Goal: Task Accomplishment & Management: Manage account settings

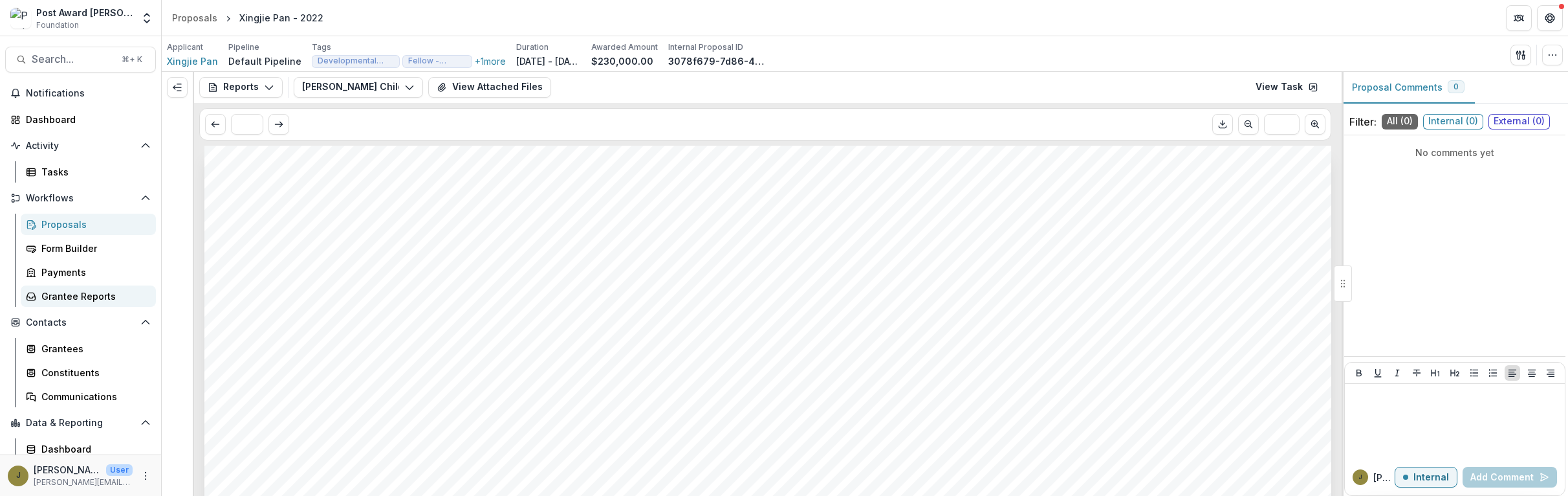
click at [78, 295] on div "Grantee Reports" at bounding box center [93, 296] width 104 height 14
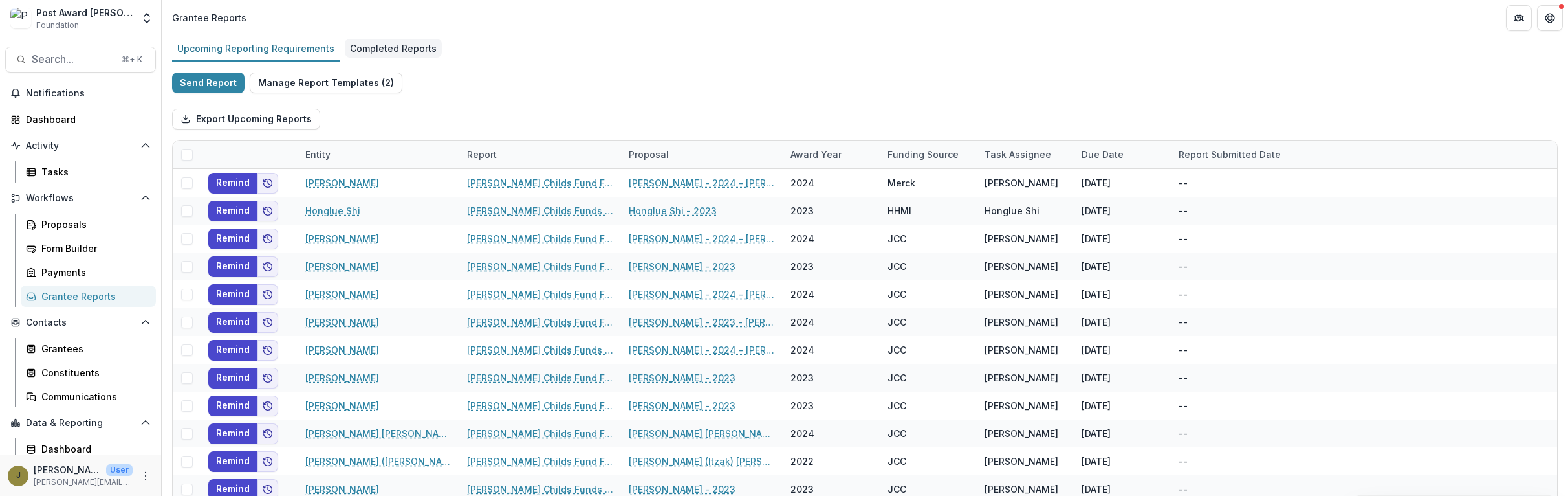
click at [380, 50] on div "Completed Reports" at bounding box center [394, 48] width 97 height 19
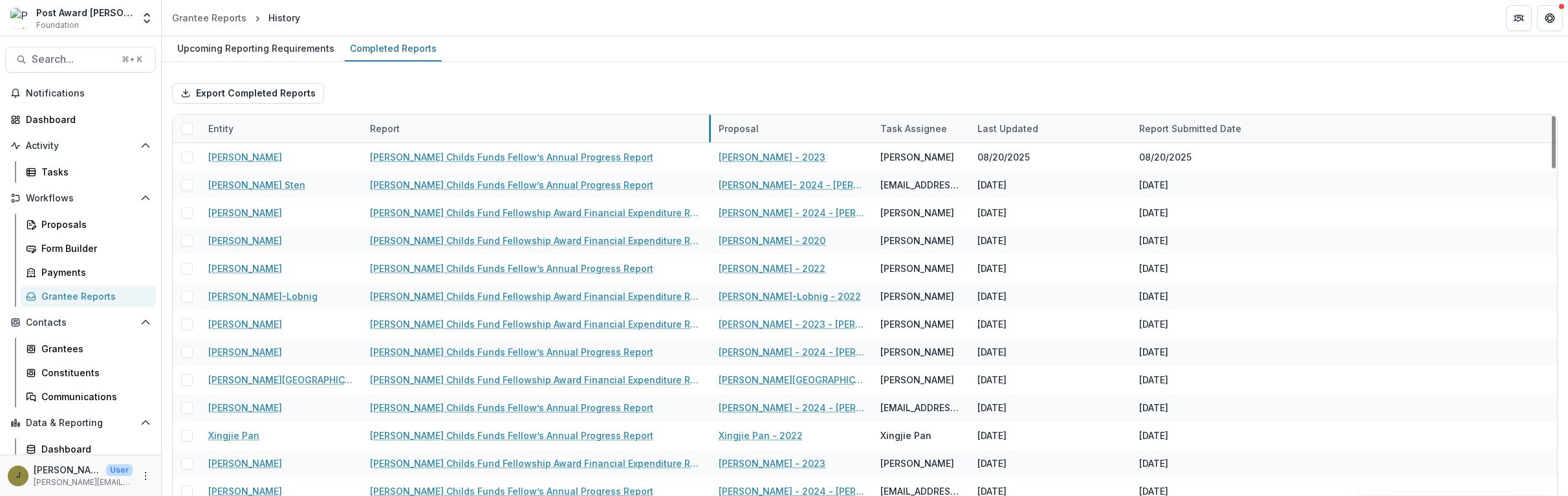
drag, startPoint x: 522, startPoint y: 124, endPoint x: 709, endPoint y: 125, distance: 187.0
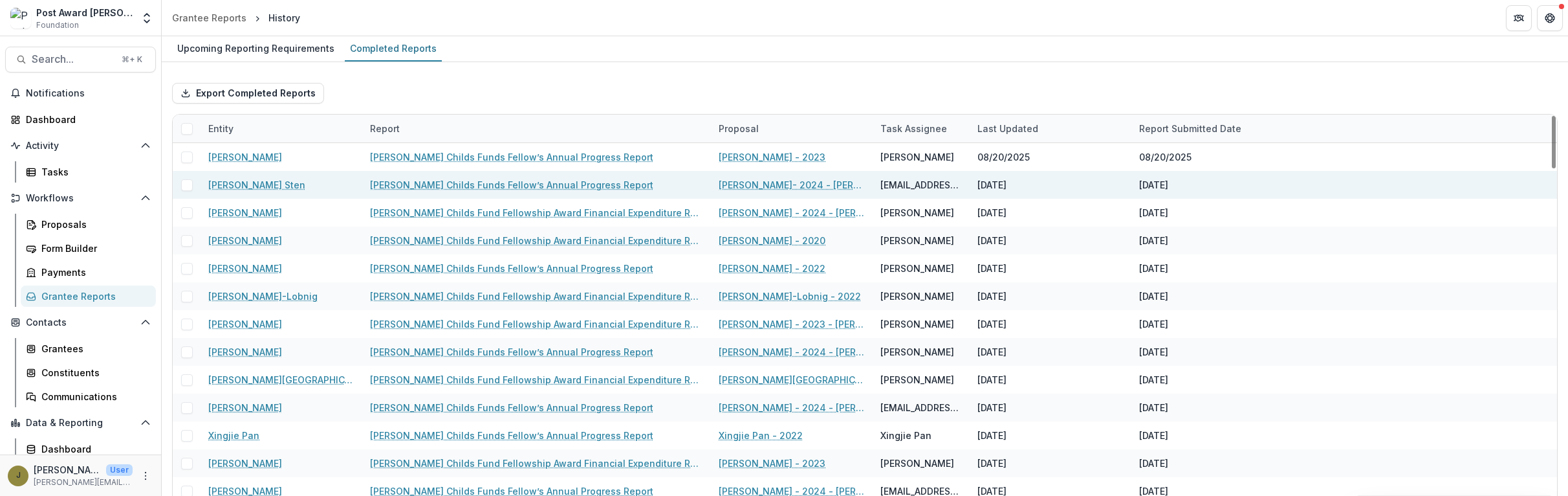
click at [573, 181] on link "[PERSON_NAME] Childs Funds Fellow’s Annual Progress Report" at bounding box center [512, 185] width 283 height 14
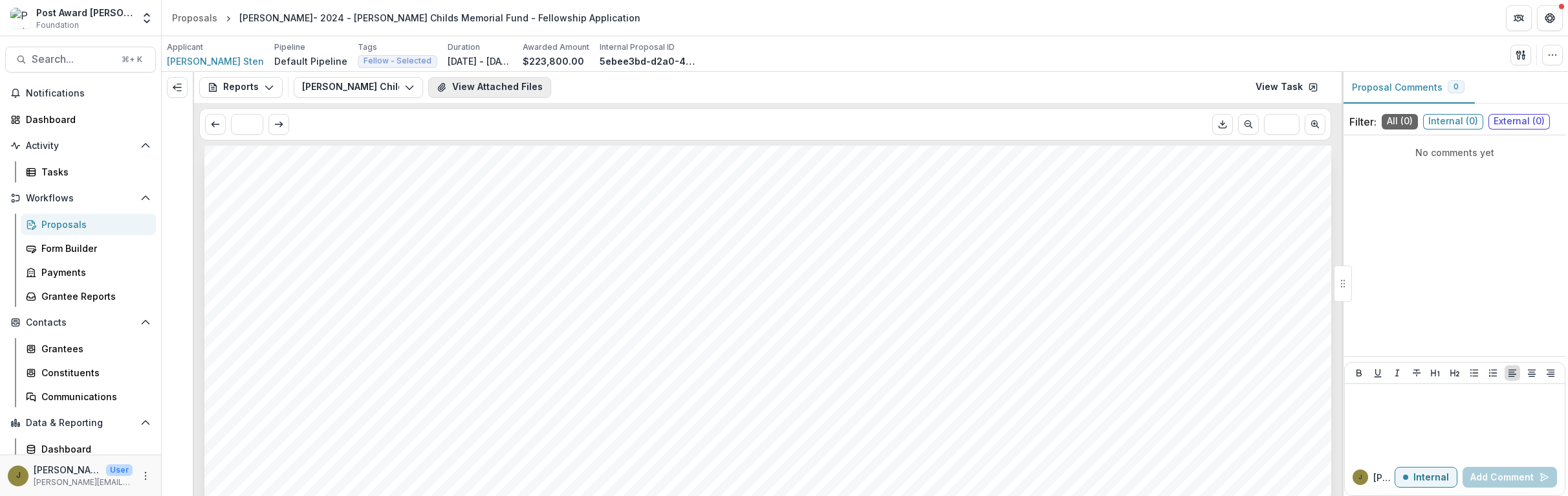
click at [492, 91] on button "View Attached Files" at bounding box center [490, 88] width 123 height 21
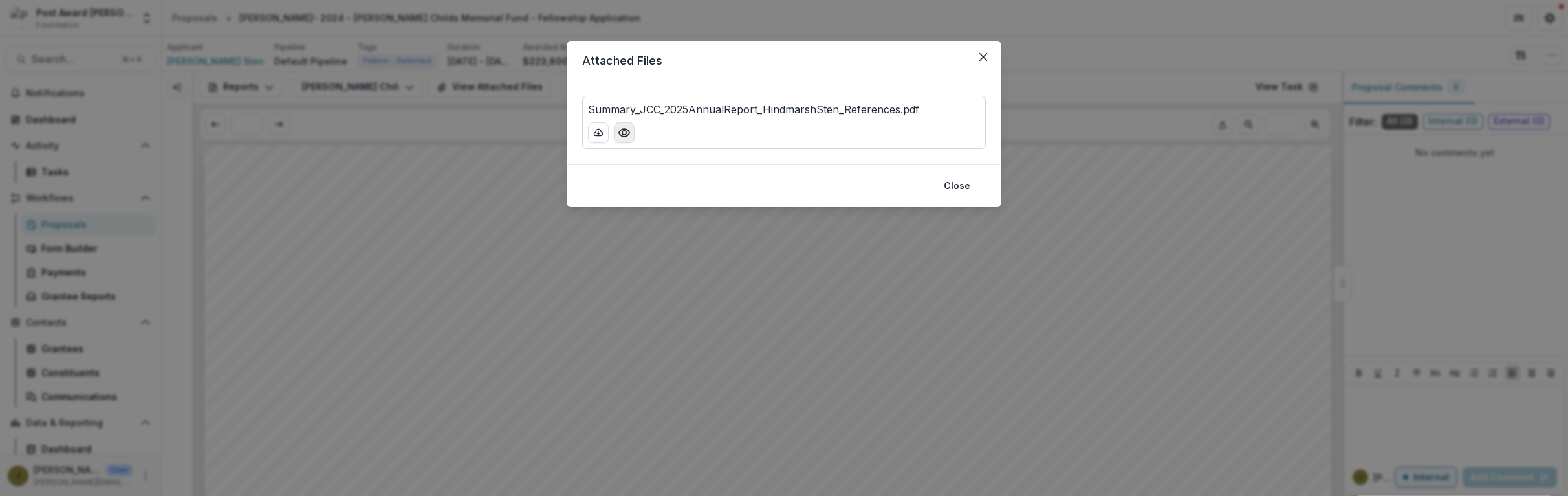
click at [623, 134] on circle "Preview Summary_JCC_2025AnnualReport_HindmarshSten_References.pdf" at bounding box center [624, 132] width 4 height 4
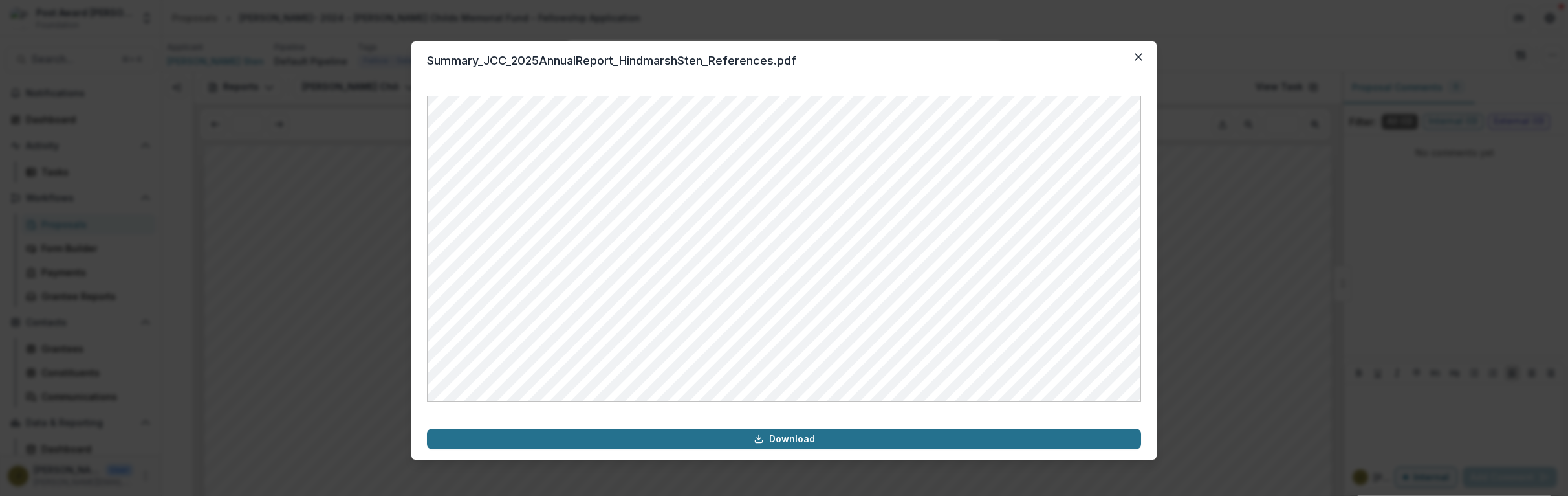
click at [665, 435] on link "Download" at bounding box center [784, 439] width 714 height 21
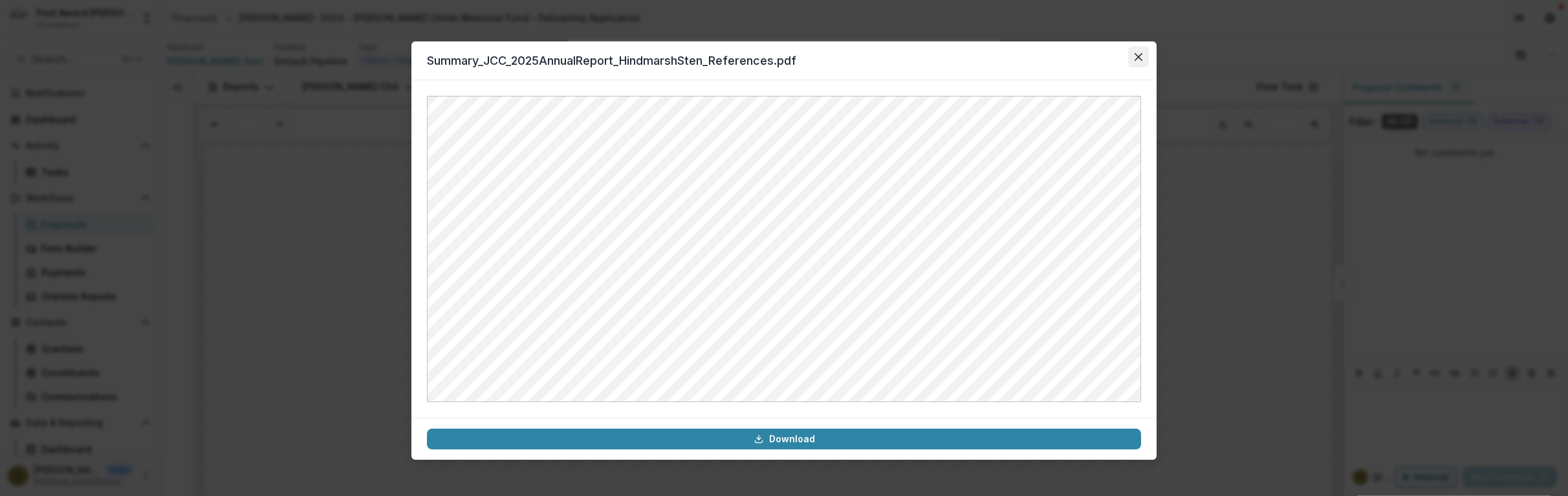
click at [1141, 53] on icon "Close" at bounding box center [1139, 57] width 8 height 8
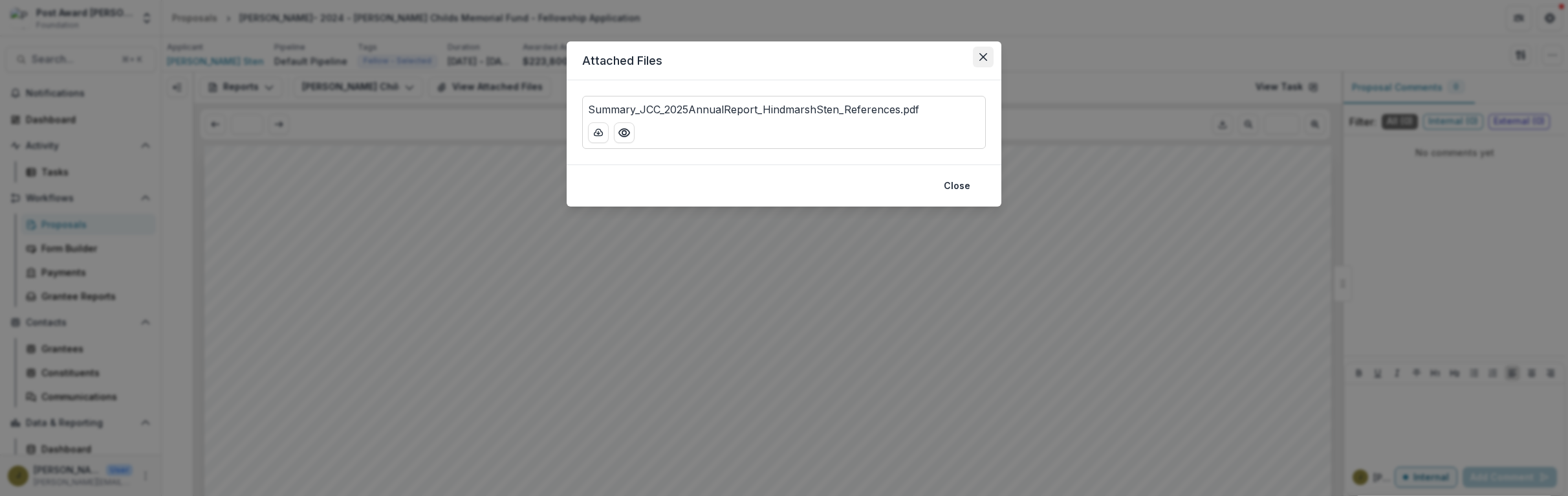
click at [983, 53] on icon "Close" at bounding box center [983, 57] width 8 height 8
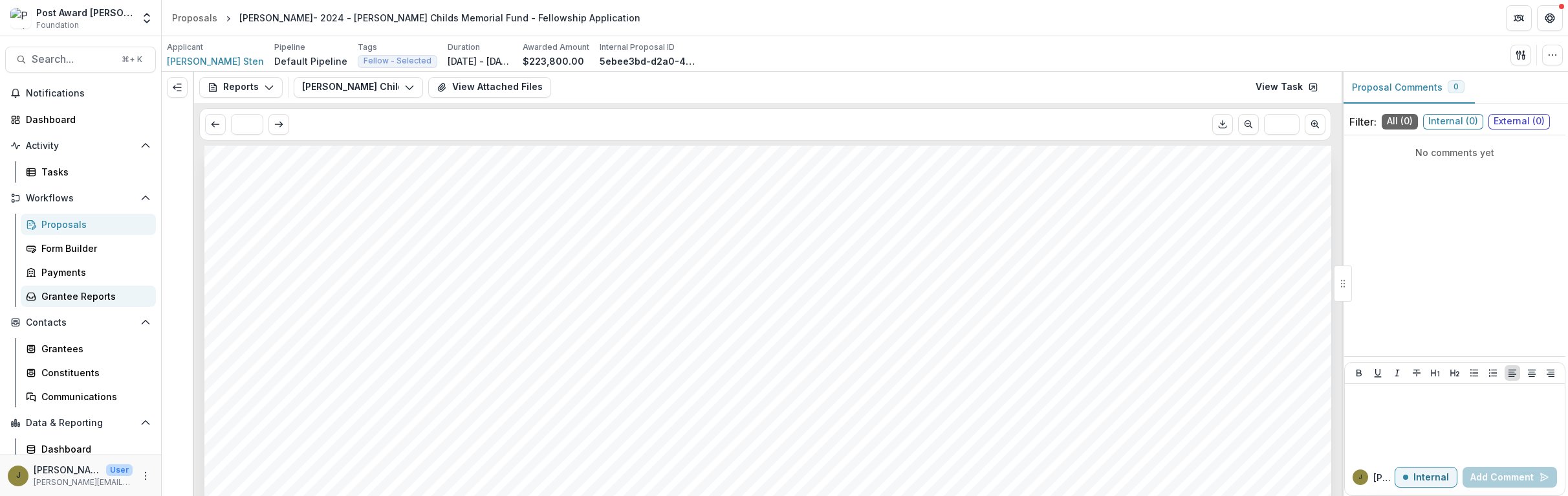
click at [48, 298] on div "Grantee Reports" at bounding box center [93, 296] width 104 height 14
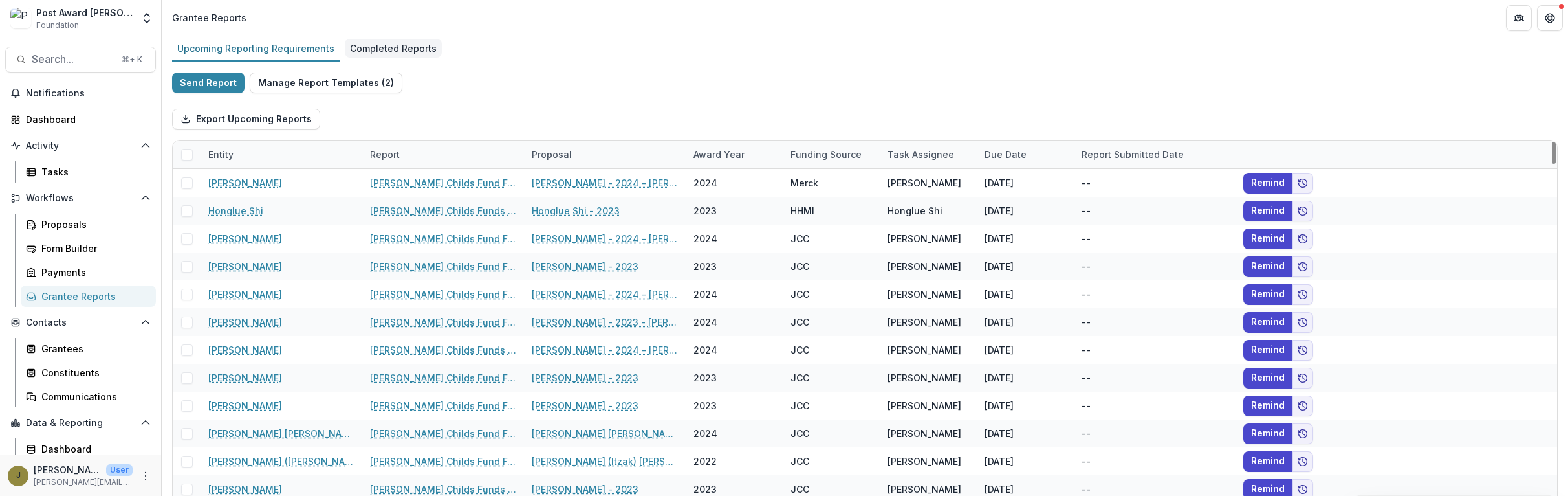
click at [364, 41] on div "Completed Reports" at bounding box center [394, 48] width 97 height 19
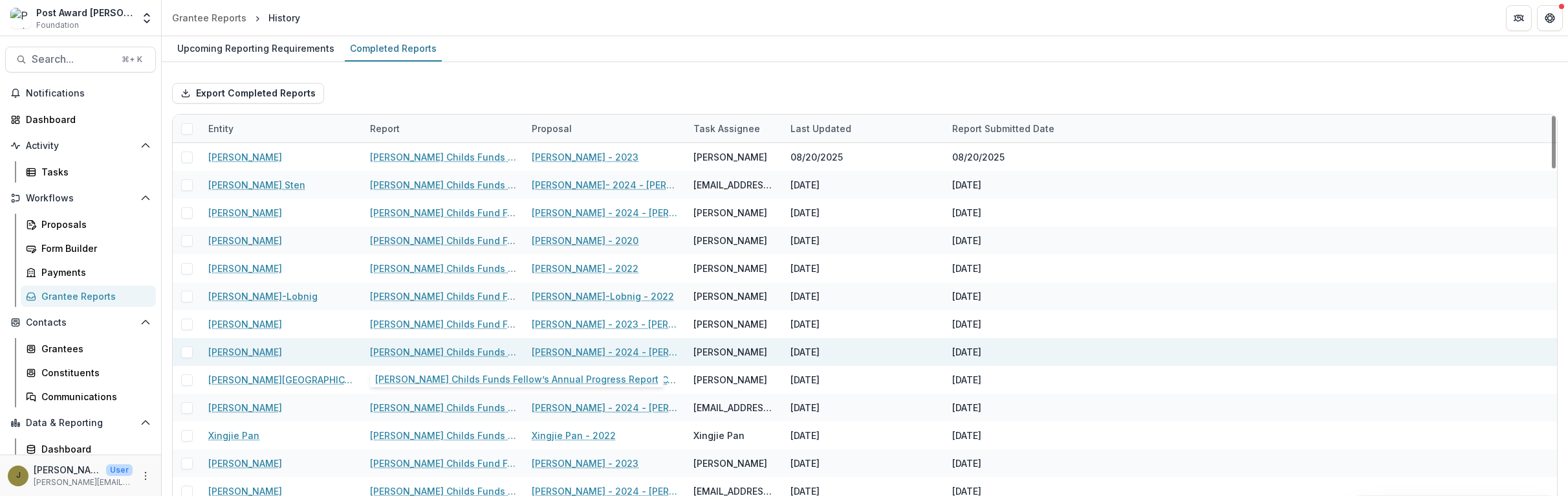
click at [413, 352] on link "[PERSON_NAME] Childs Funds Fellow’s Annual Progress Report" at bounding box center [443, 352] width 147 height 14
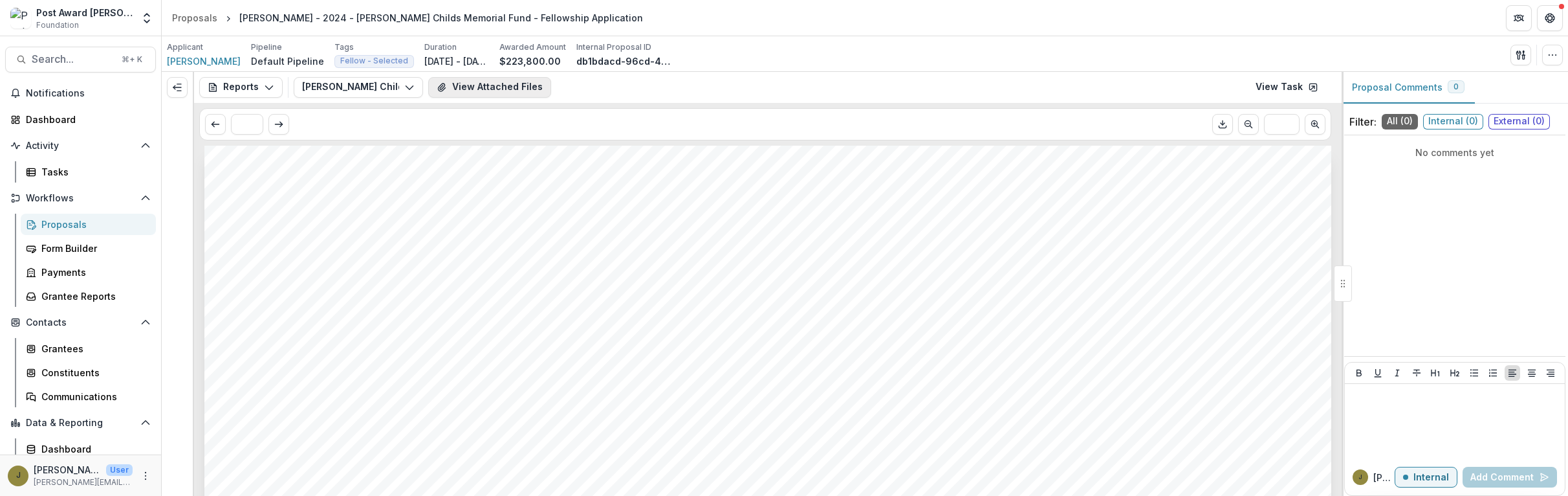
click at [493, 77] on button "View Attached Files" at bounding box center [490, 88] width 123 height 21
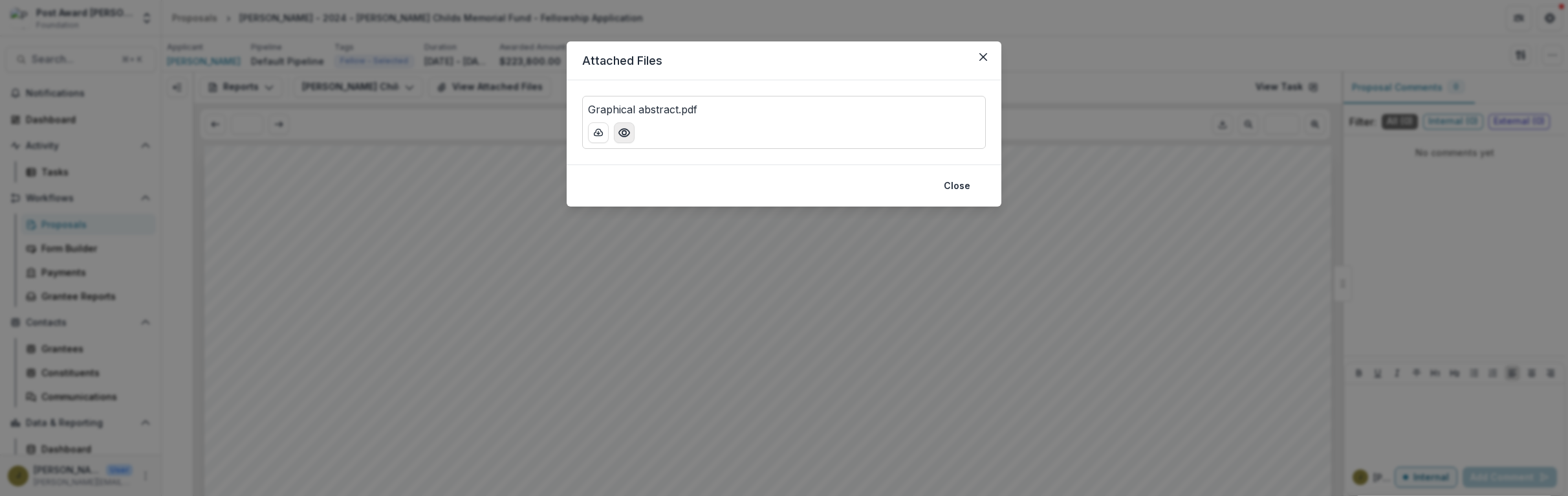
click at [632, 131] on button "Preview Graphical abstract.pdf" at bounding box center [624, 133] width 21 height 21
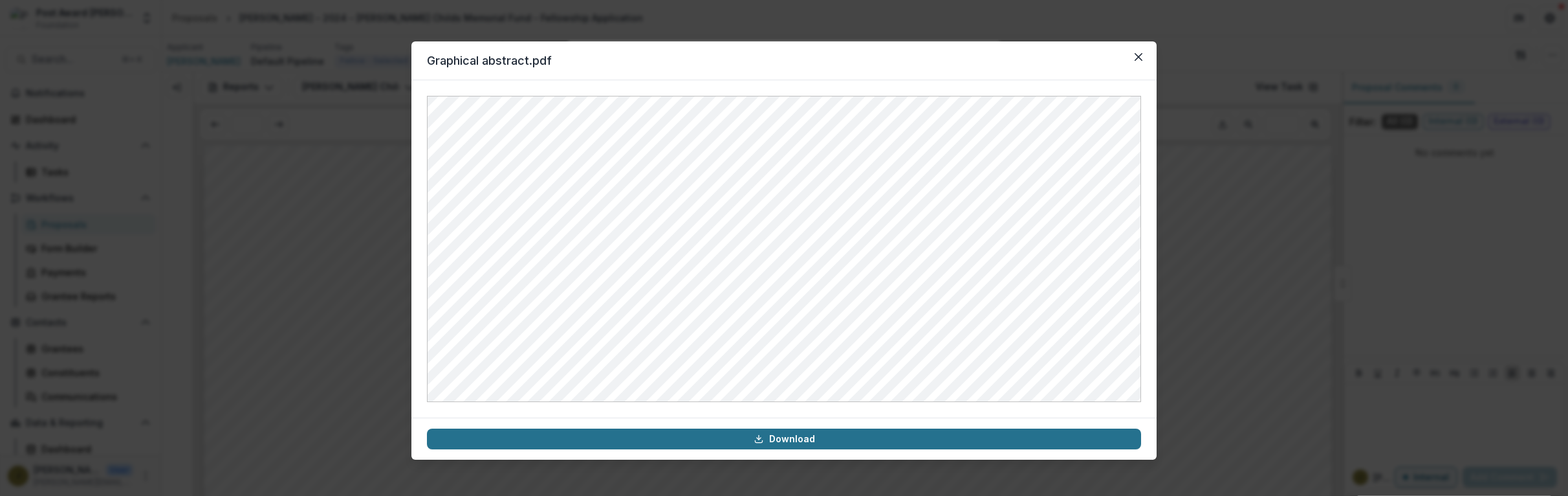
click at [623, 439] on link "Download" at bounding box center [784, 439] width 714 height 21
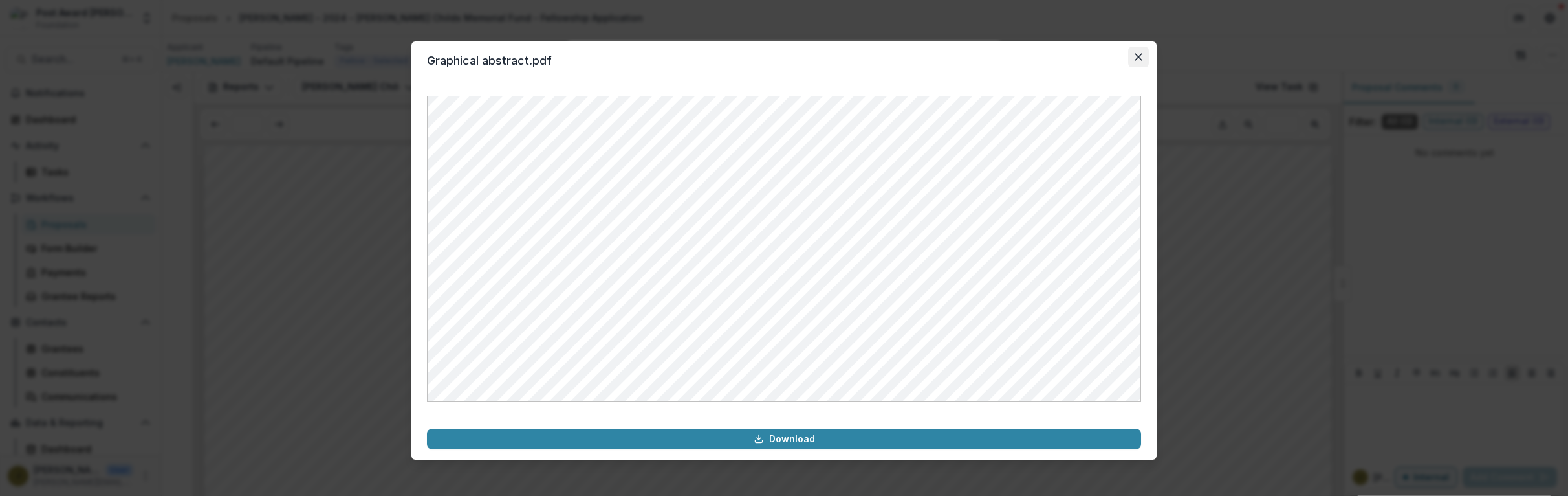
click at [1132, 58] on button "Close" at bounding box center [1139, 58] width 21 height 21
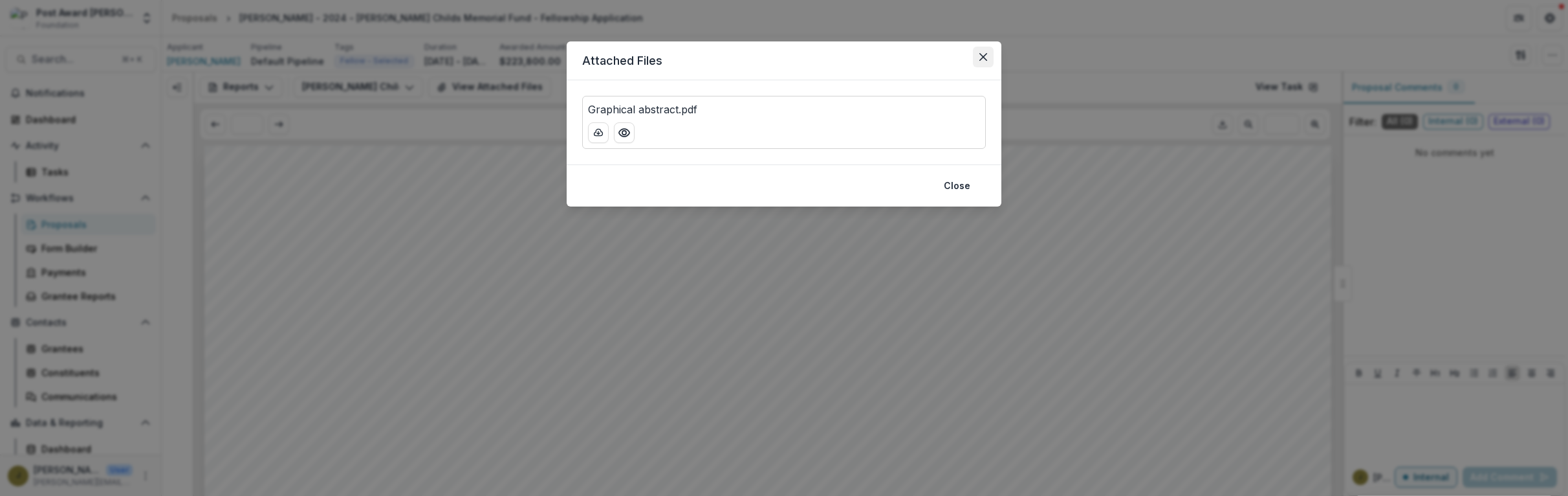
click at [991, 52] on button "Close" at bounding box center [983, 58] width 21 height 21
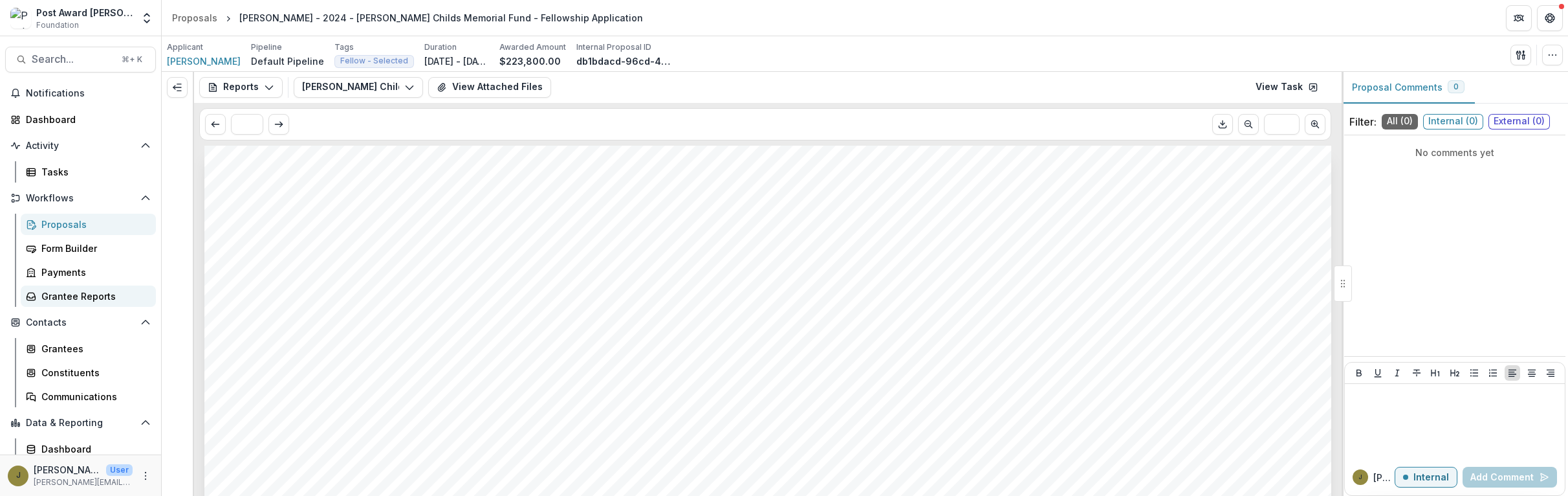
click at [48, 301] on div "Grantee Reports" at bounding box center [93, 296] width 104 height 14
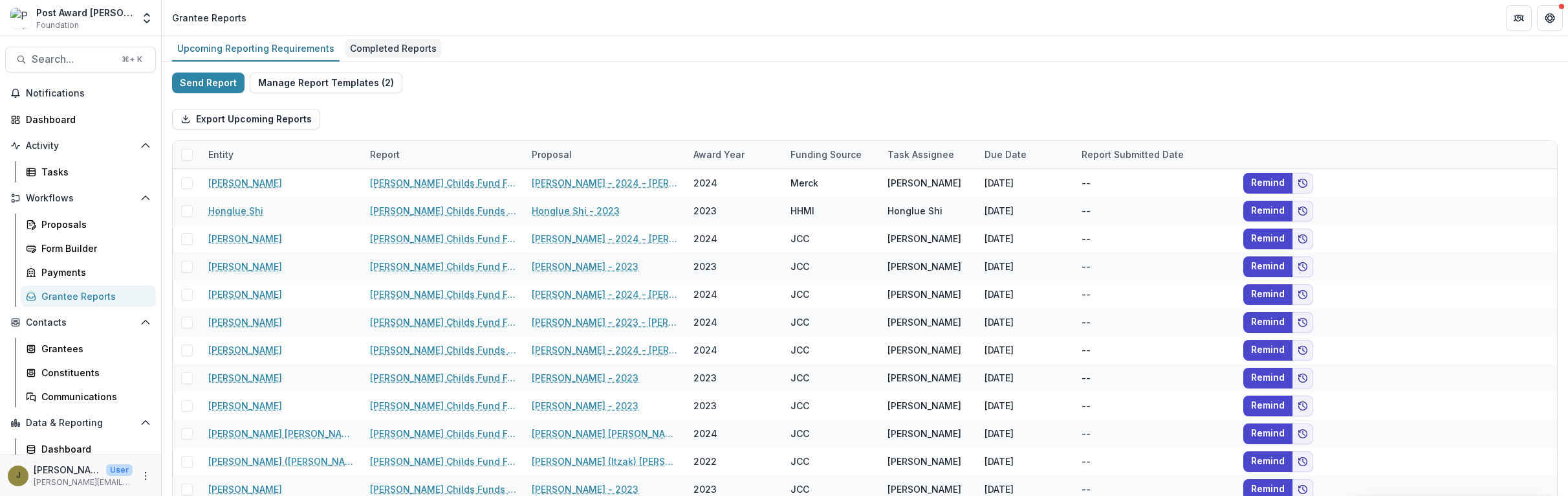
click at [361, 46] on div "Completed Reports" at bounding box center [394, 48] width 97 height 19
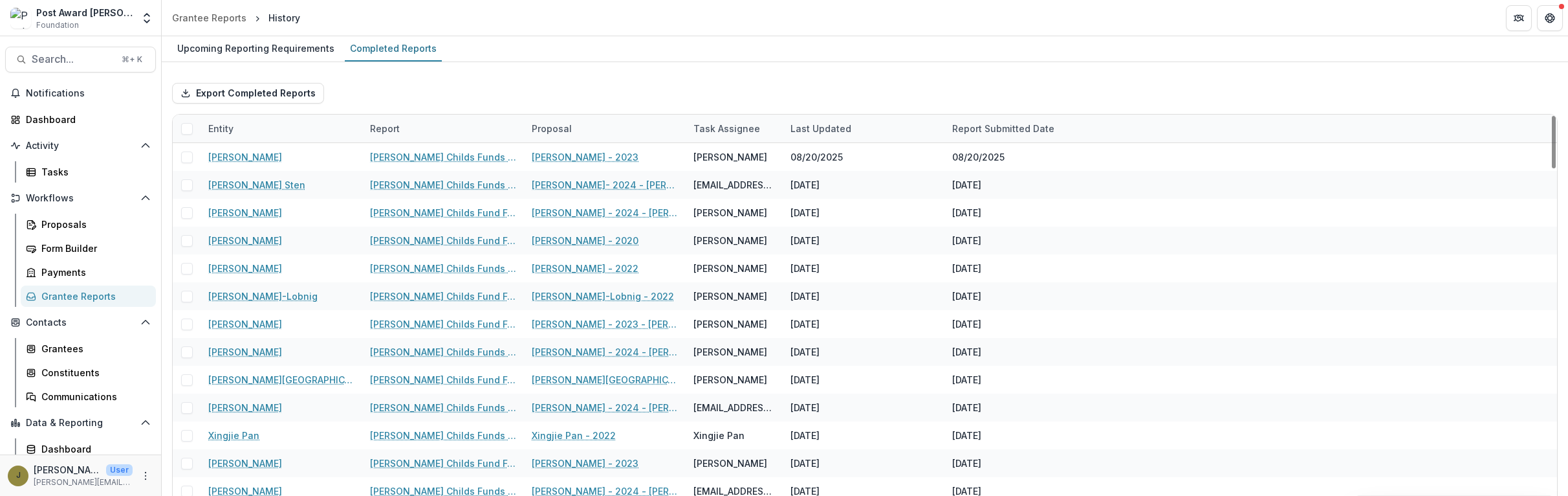
click at [231, 122] on div "Entity" at bounding box center [221, 128] width 40 height 14
click at [234, 153] on input at bounding box center [281, 158] width 156 height 21
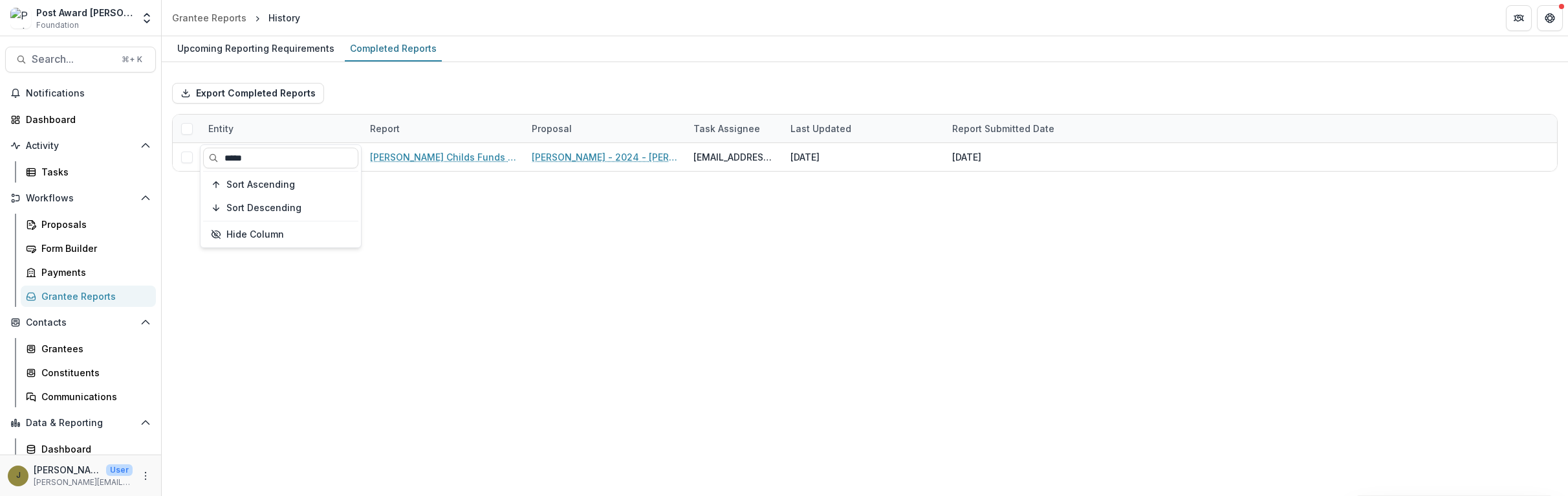
type input "*****"
click at [532, 53] on div "Upcoming Reporting Requirements Completed Reports" at bounding box center [865, 49] width 1406 height 26
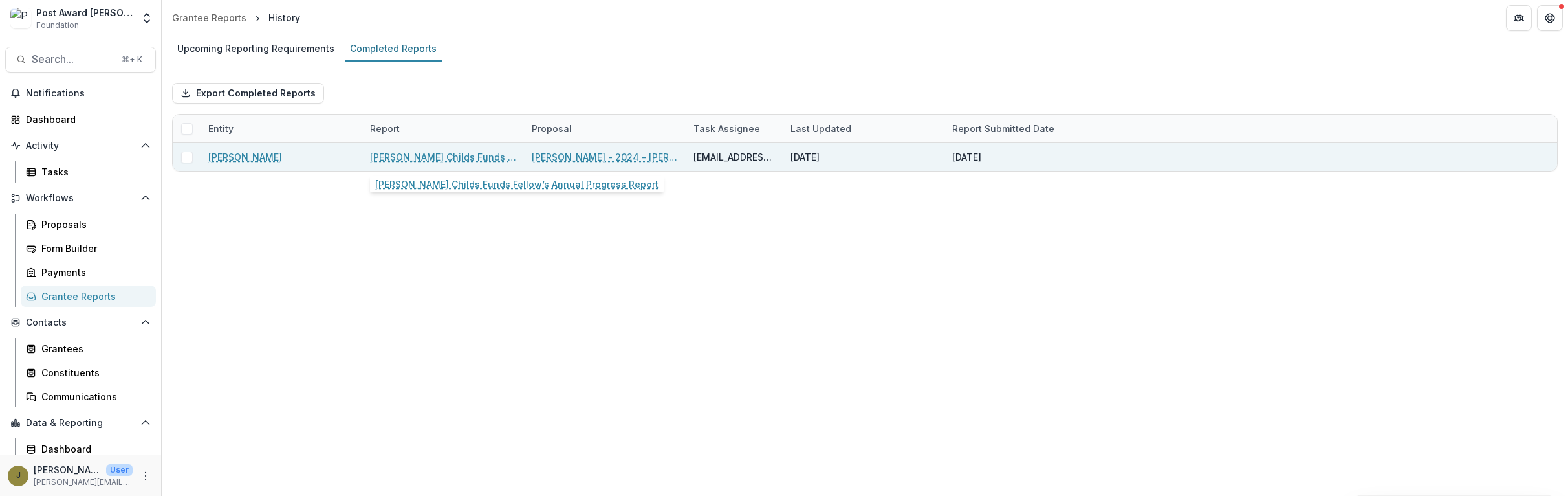
click at [495, 159] on link "[PERSON_NAME] Childs Funds Fellow’s Annual Progress Report" at bounding box center [443, 156] width 147 height 14
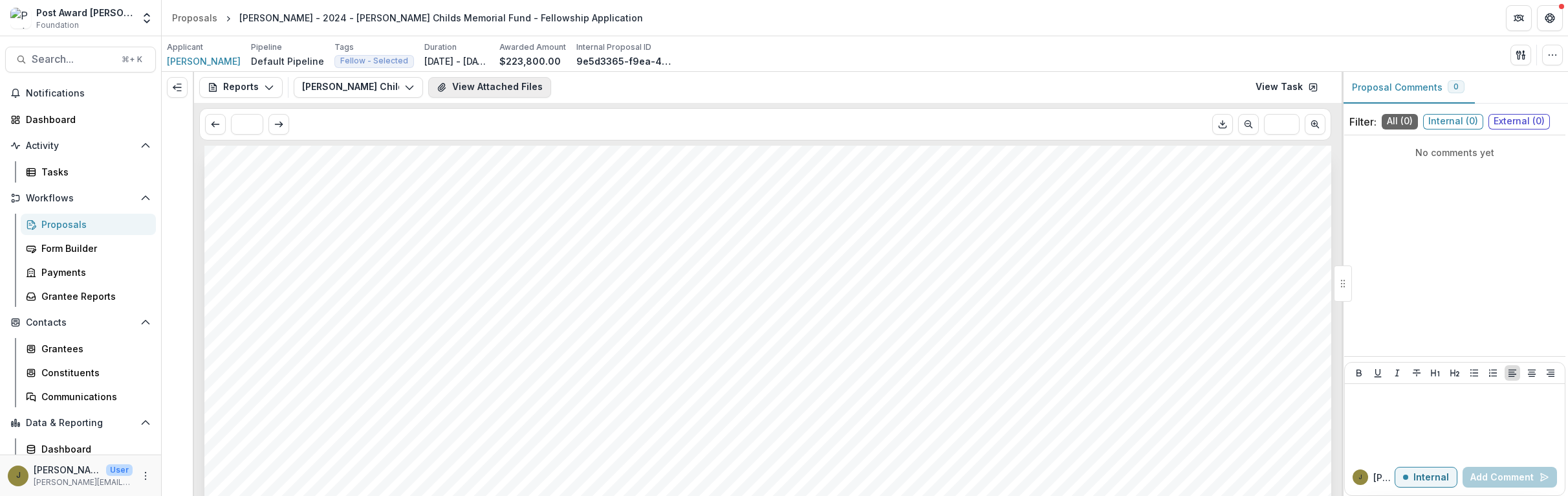
click at [489, 79] on button "View Attached Files" at bounding box center [490, 88] width 123 height 21
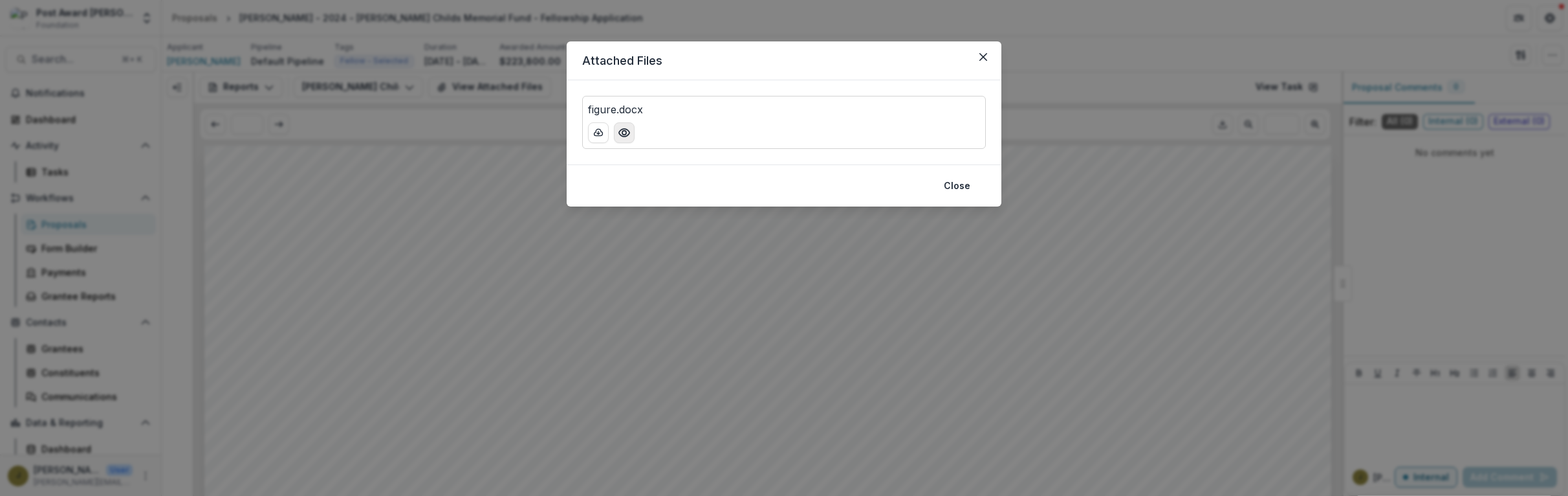
click at [624, 134] on icon "Preview figure.docx" at bounding box center [624, 133] width 13 height 13
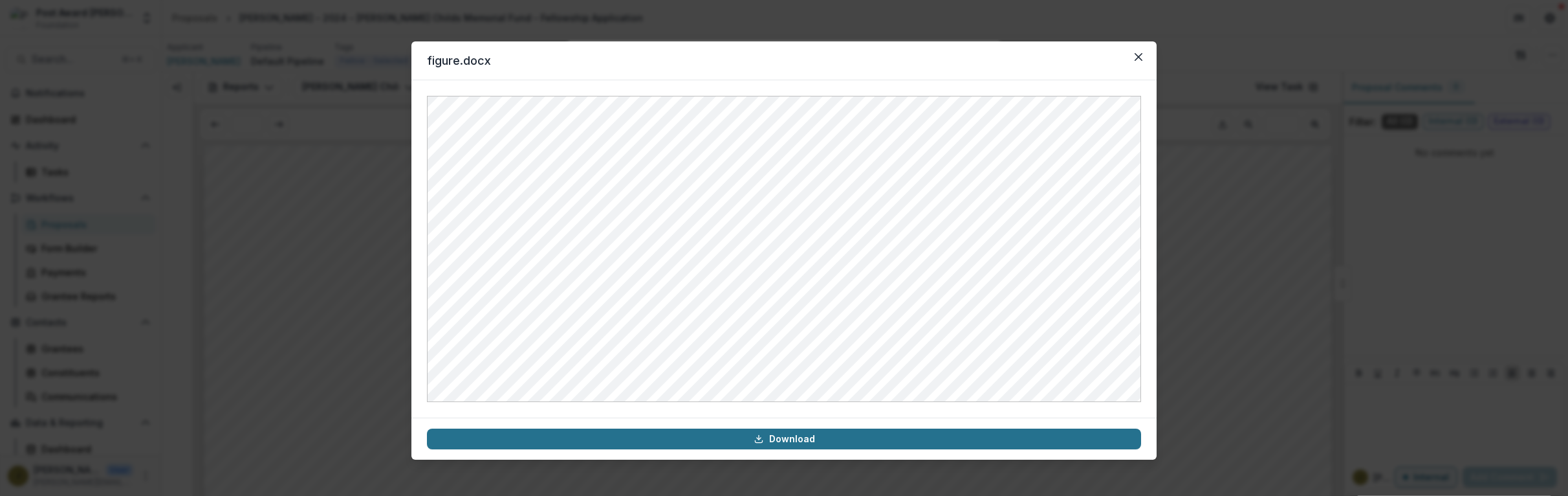
click at [756, 431] on link "Download" at bounding box center [784, 439] width 714 height 21
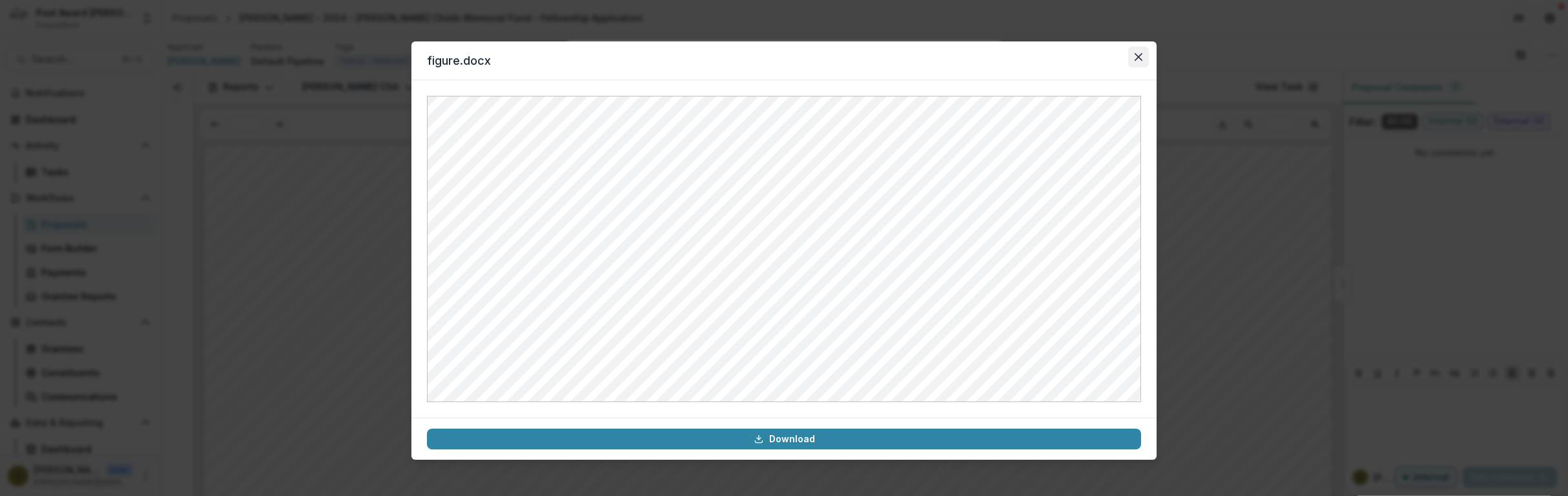
click at [1135, 56] on icon "Close" at bounding box center [1139, 57] width 8 height 8
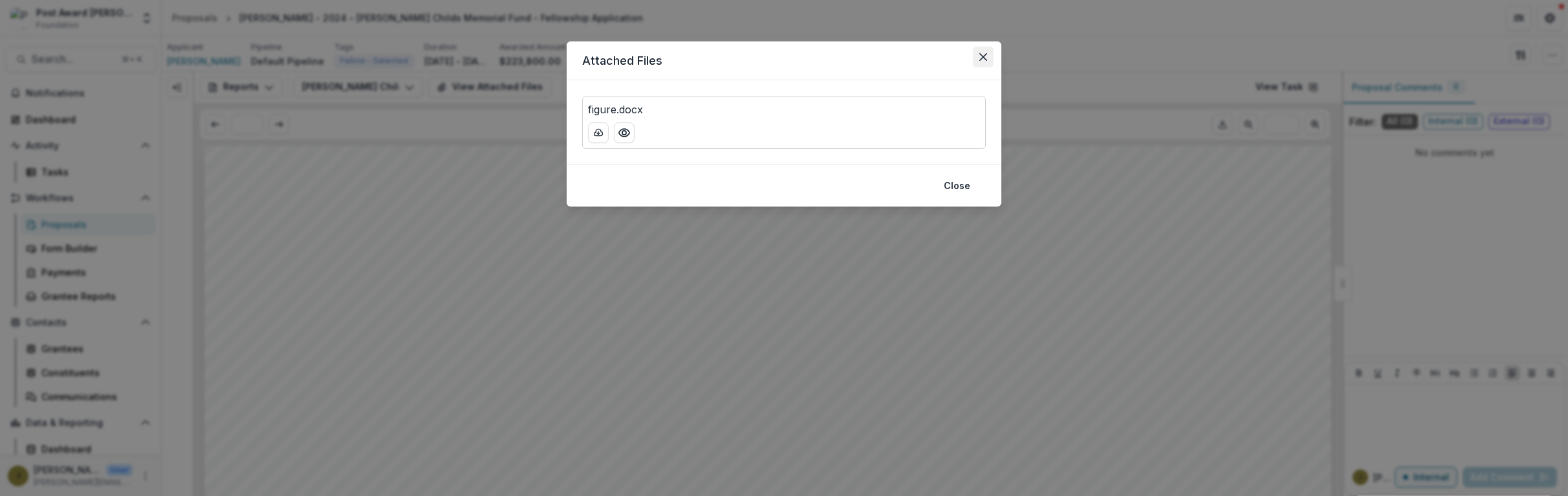
click at [983, 53] on icon "Close" at bounding box center [983, 57] width 8 height 8
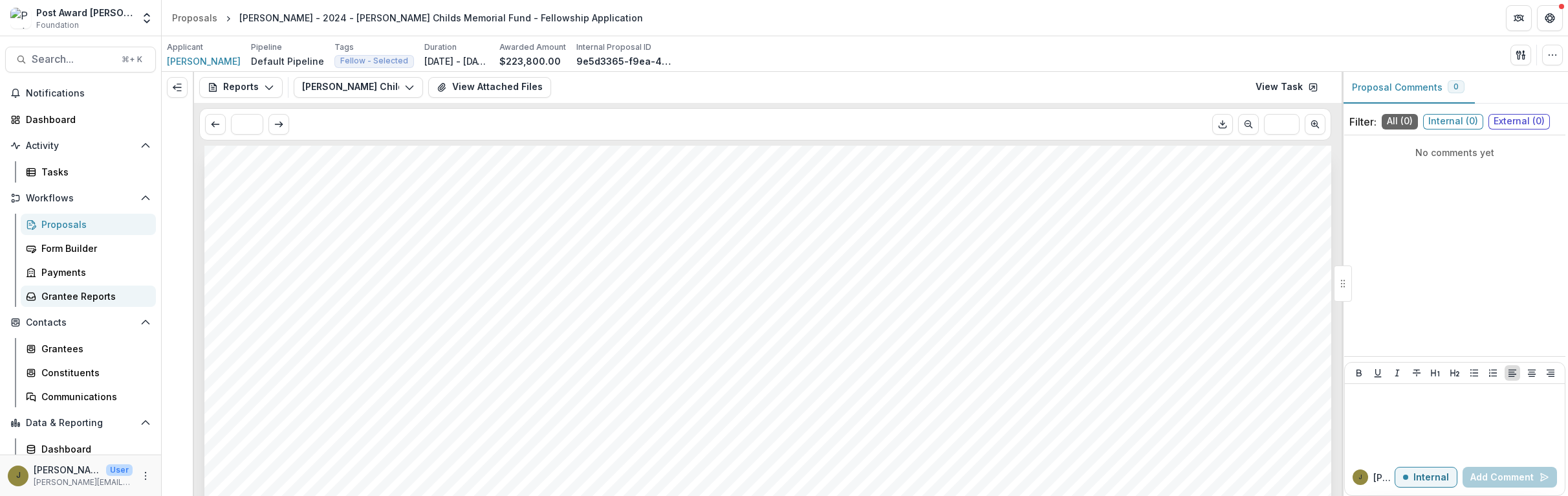
click at [58, 298] on div "Grantee Reports" at bounding box center [93, 296] width 104 height 14
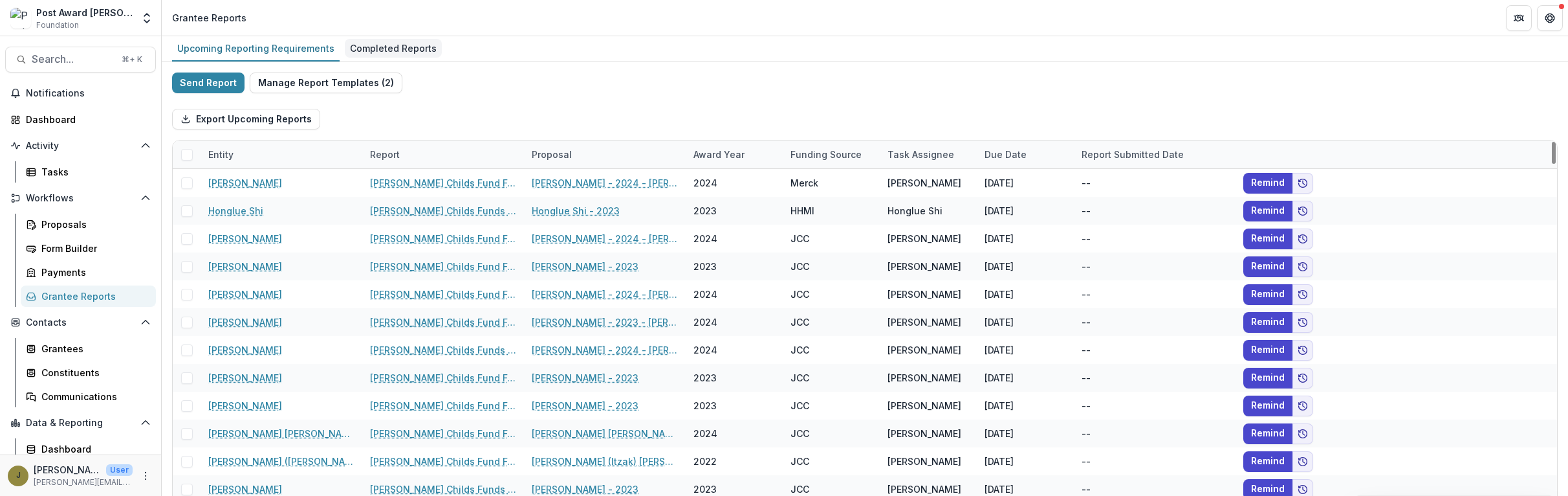
click at [390, 52] on div "Completed Reports" at bounding box center [394, 48] width 97 height 19
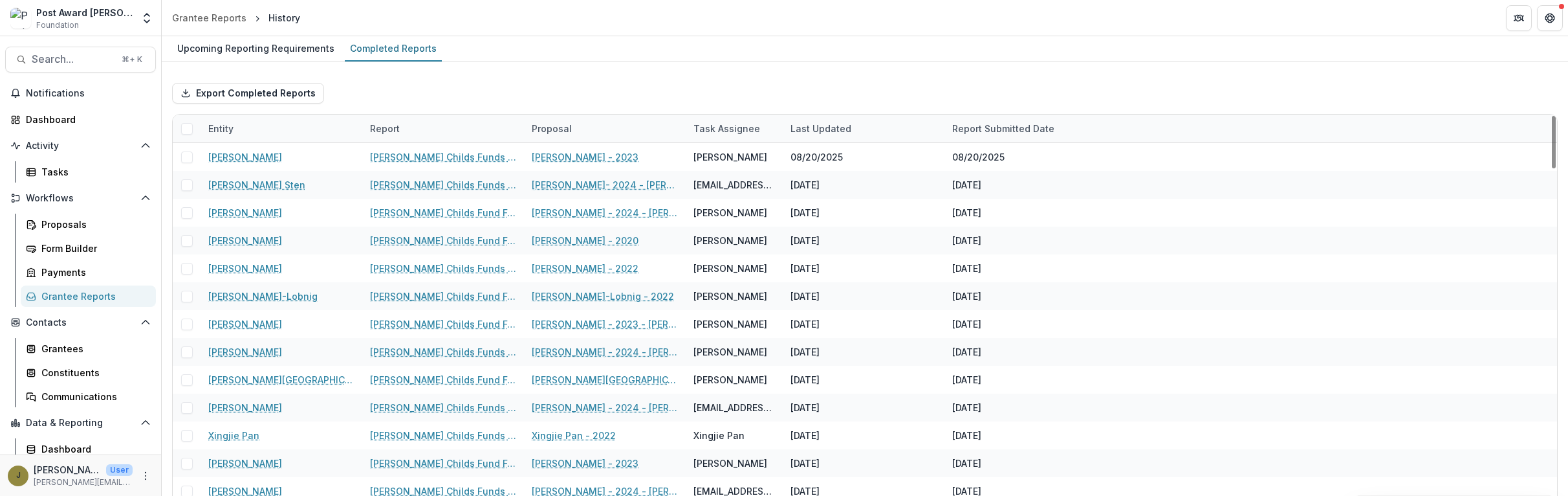
click at [219, 134] on div "Entity" at bounding box center [221, 128] width 40 height 14
click at [248, 156] on input at bounding box center [281, 158] width 156 height 21
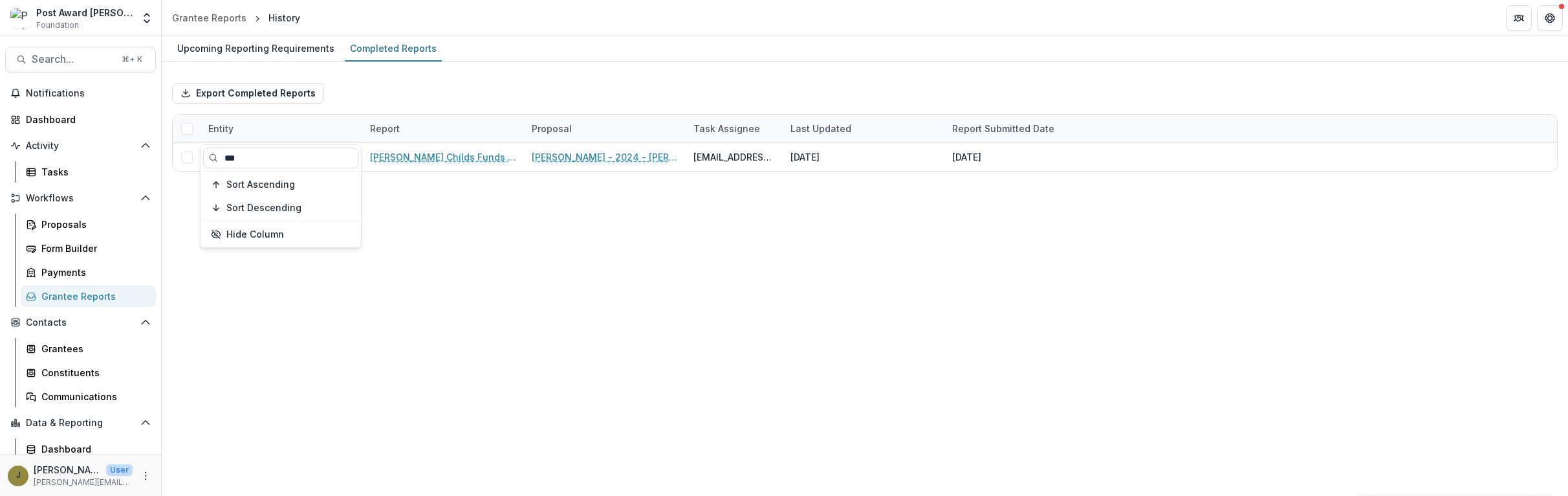
type input "***"
click at [532, 88] on div "Export Completed Reports" at bounding box center [864, 92] width 1386 height 41
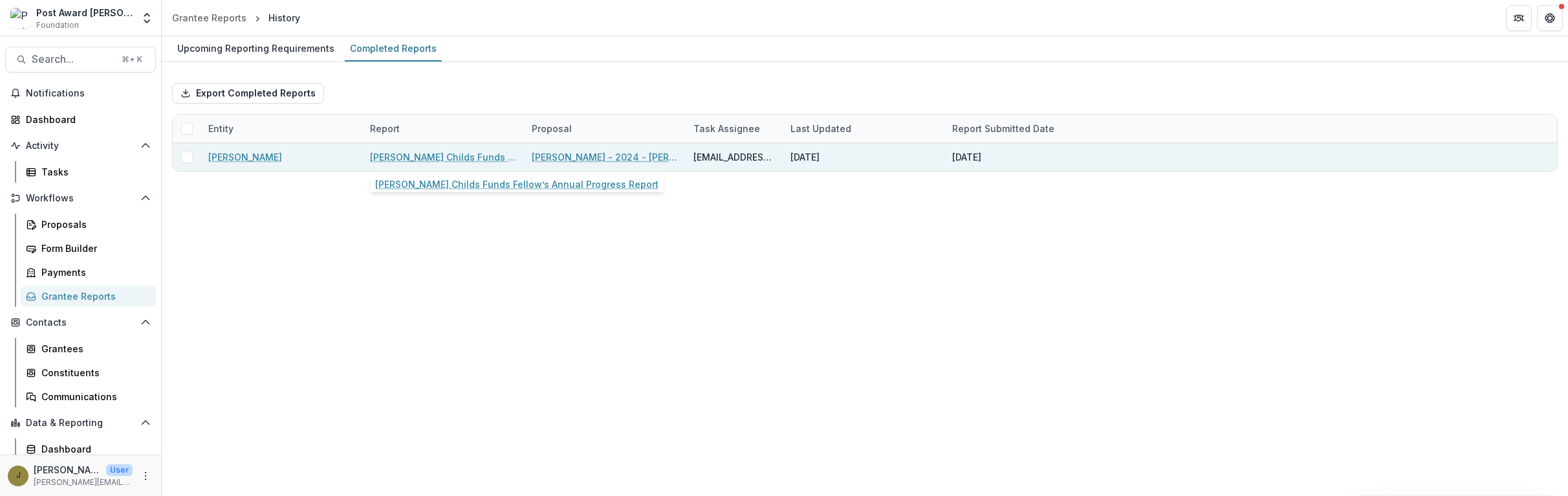
click at [416, 152] on link "[PERSON_NAME] Childs Funds Fellow’s Annual Progress Report" at bounding box center [443, 156] width 147 height 14
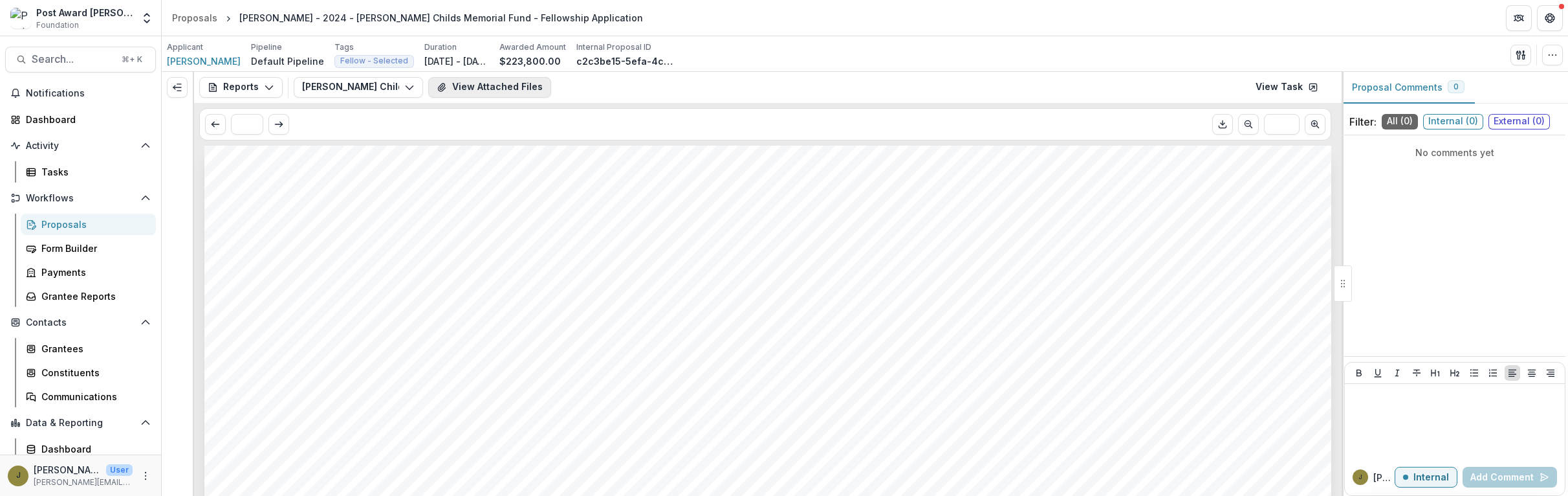
click at [487, 83] on button "View Attached Files" at bounding box center [490, 88] width 123 height 21
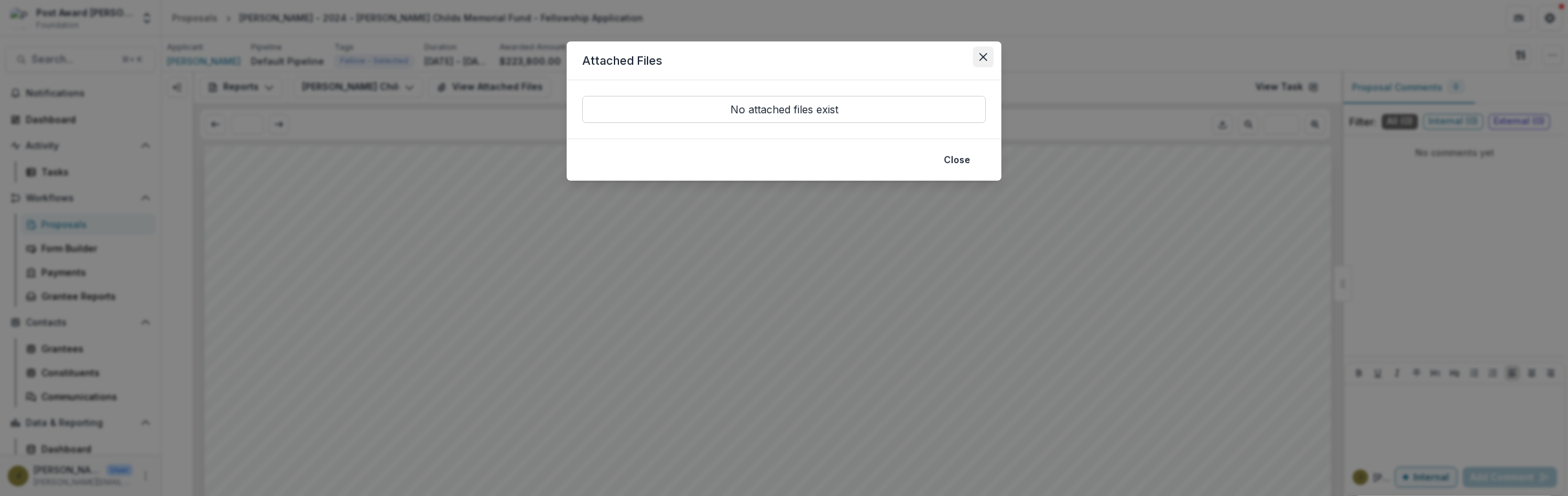
click at [974, 59] on button "Close" at bounding box center [983, 58] width 21 height 21
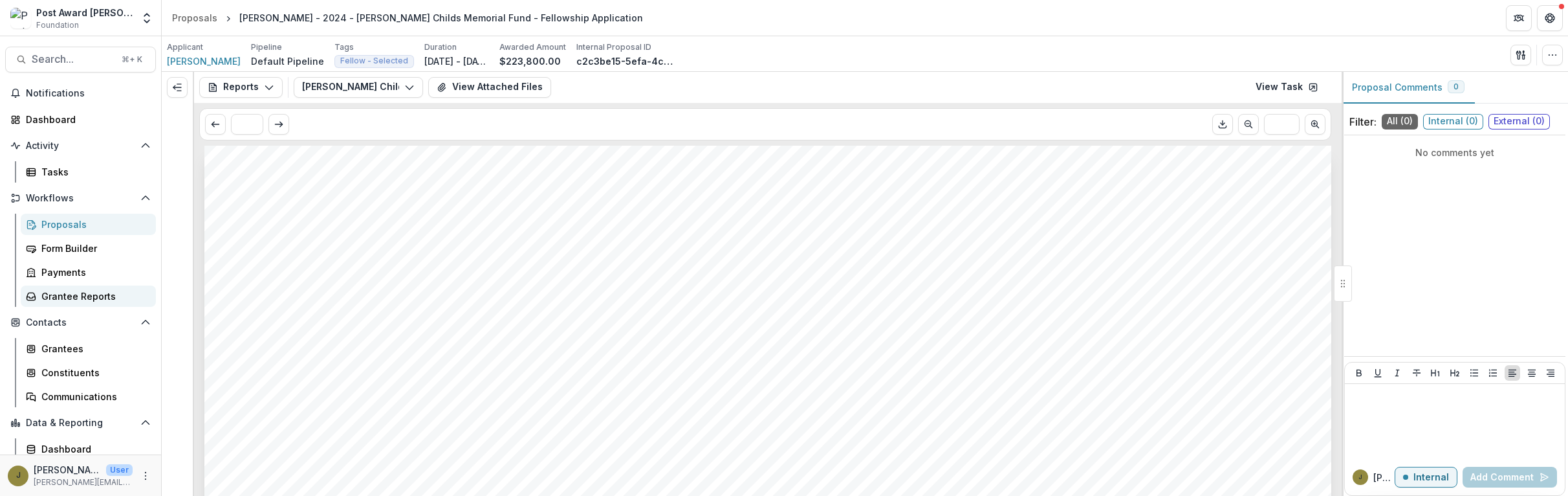
click at [70, 292] on div "Grantee Reports" at bounding box center [93, 296] width 104 height 14
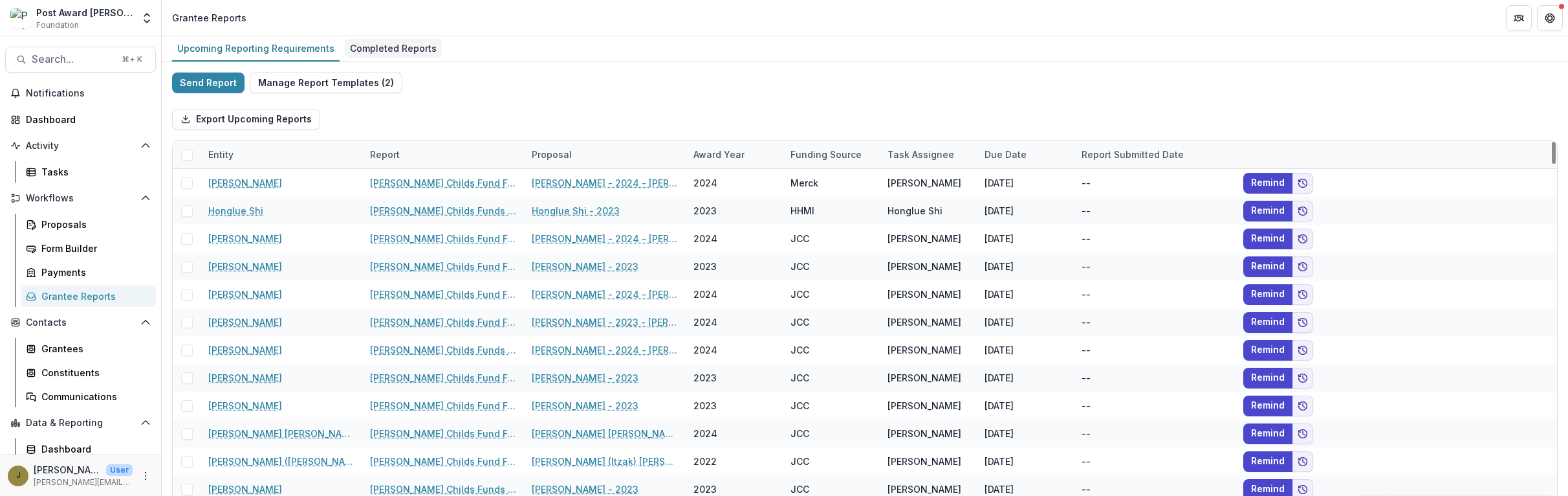
click at [373, 45] on div "Completed Reports" at bounding box center [394, 48] width 97 height 19
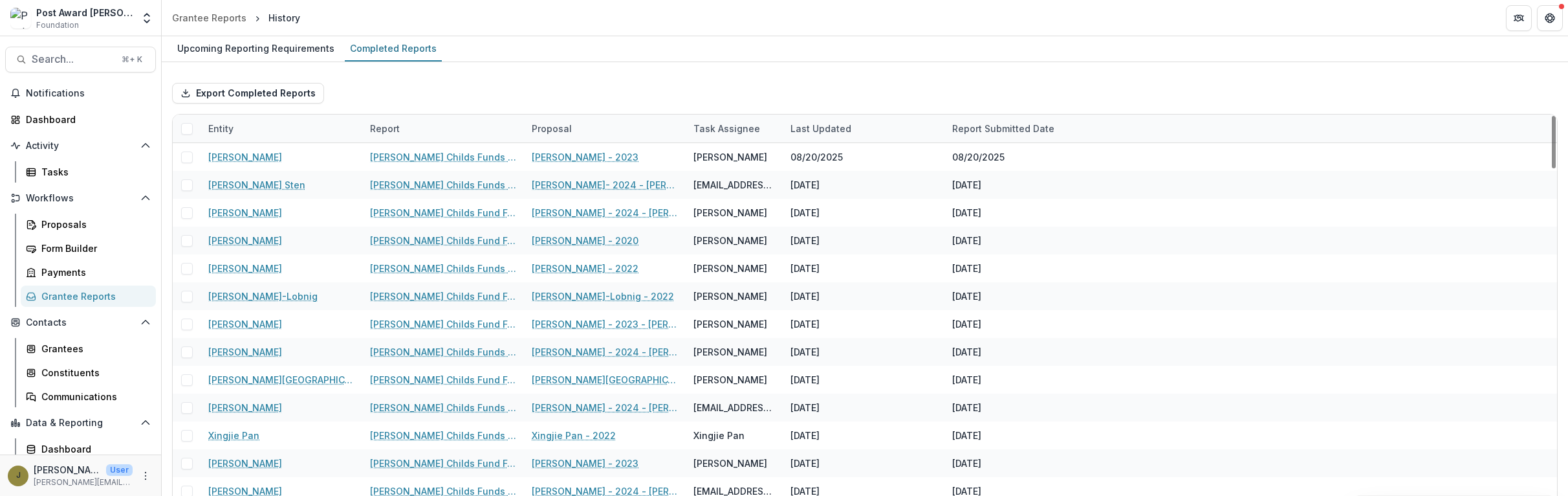
click at [224, 124] on div "Entity" at bounding box center [221, 128] width 40 height 14
click at [245, 148] on input at bounding box center [281, 158] width 156 height 21
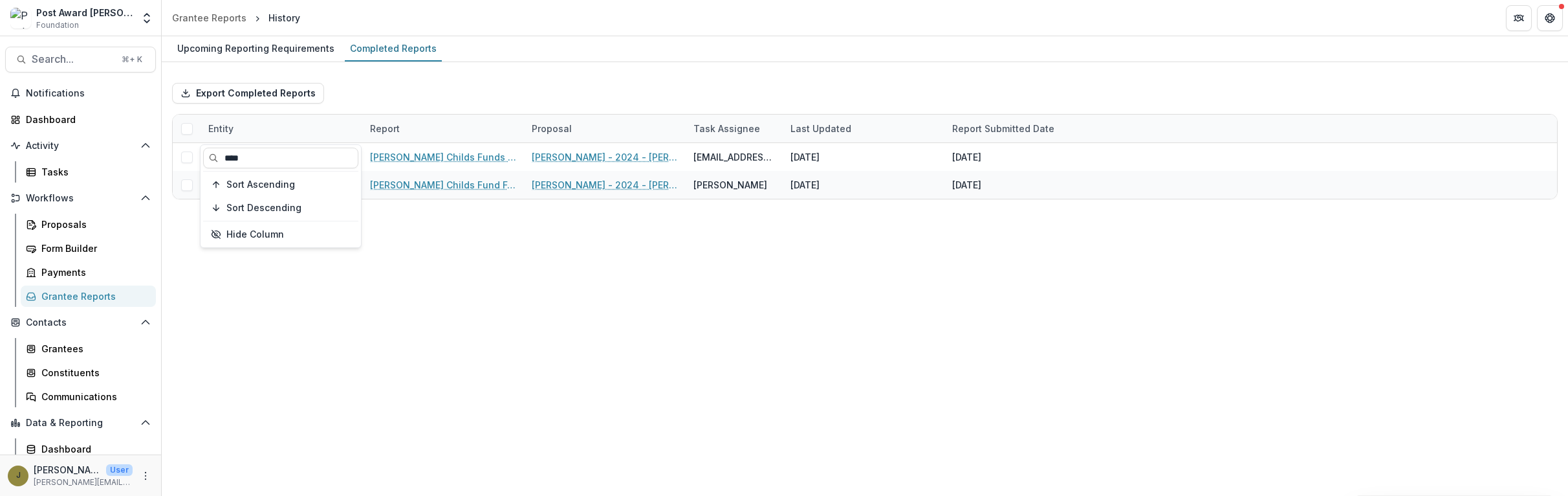
type input "****"
click at [464, 110] on div "Export Completed Reports" at bounding box center [864, 92] width 1386 height 41
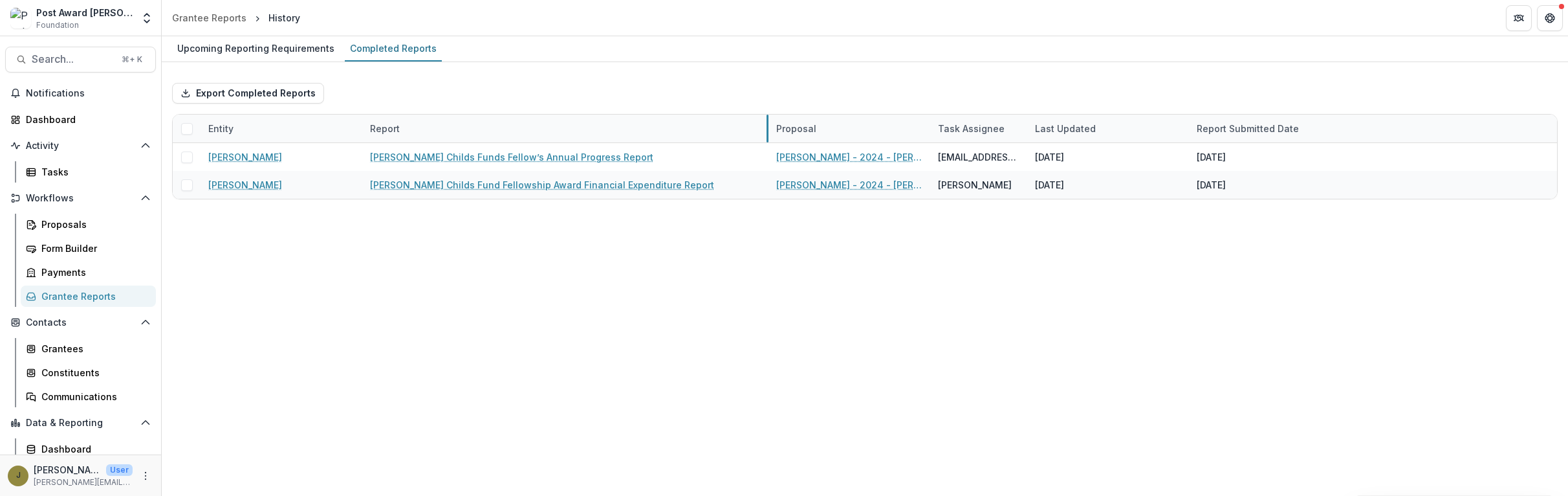
drag, startPoint x: 522, startPoint y: 125, endPoint x: 792, endPoint y: 124, distance: 270.0
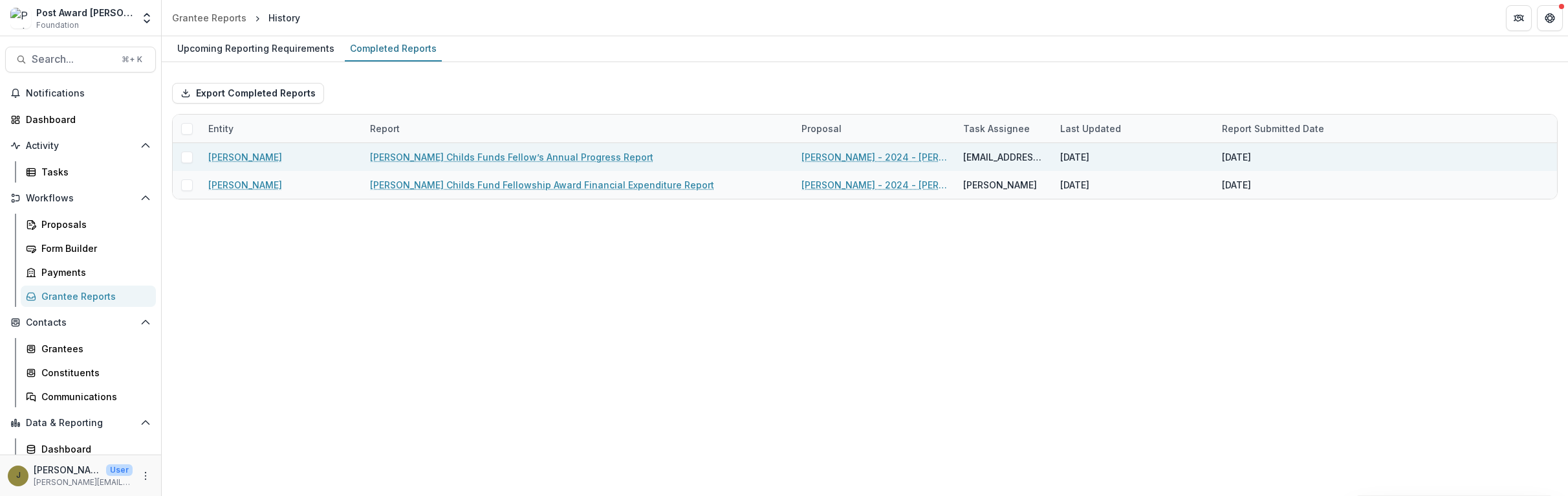
click at [552, 152] on link "[PERSON_NAME] Childs Funds Fellow’s Annual Progress Report" at bounding box center [512, 156] width 283 height 14
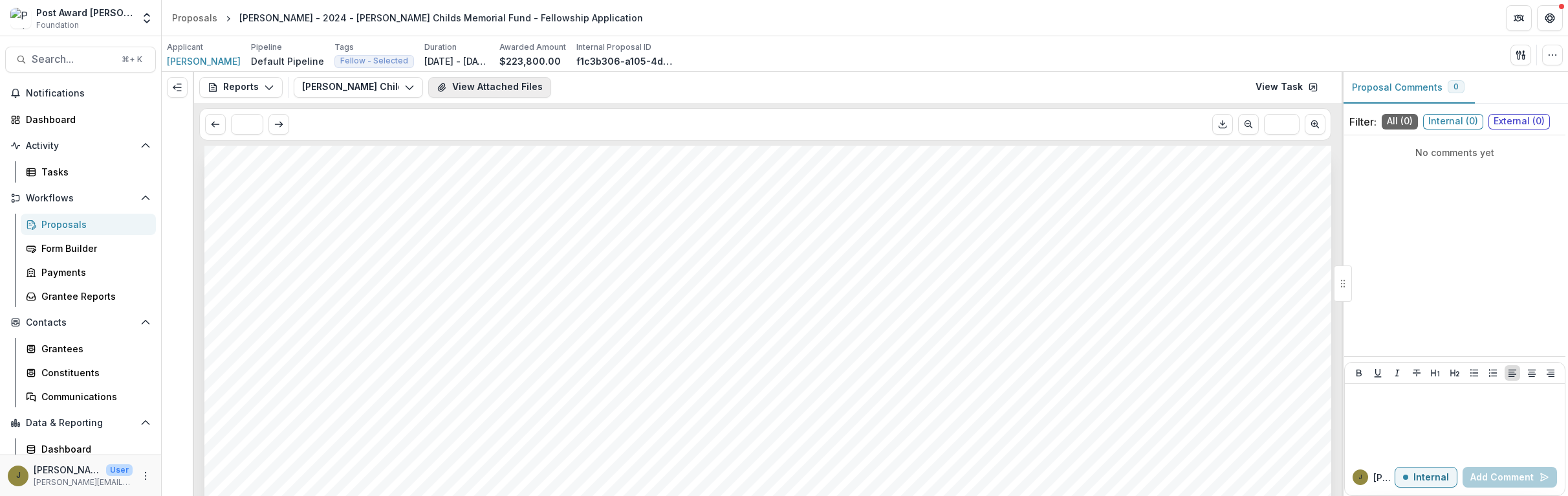
click at [507, 87] on button "View Attached Files" at bounding box center [490, 88] width 123 height 21
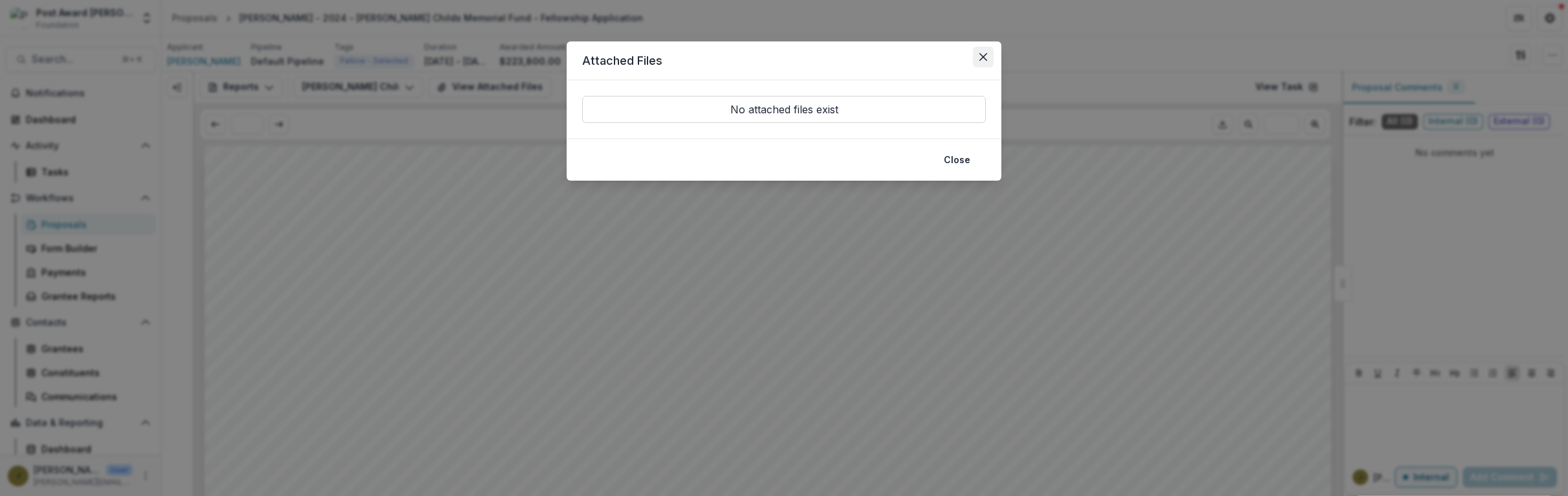
click at [985, 49] on button "Close" at bounding box center [983, 58] width 21 height 21
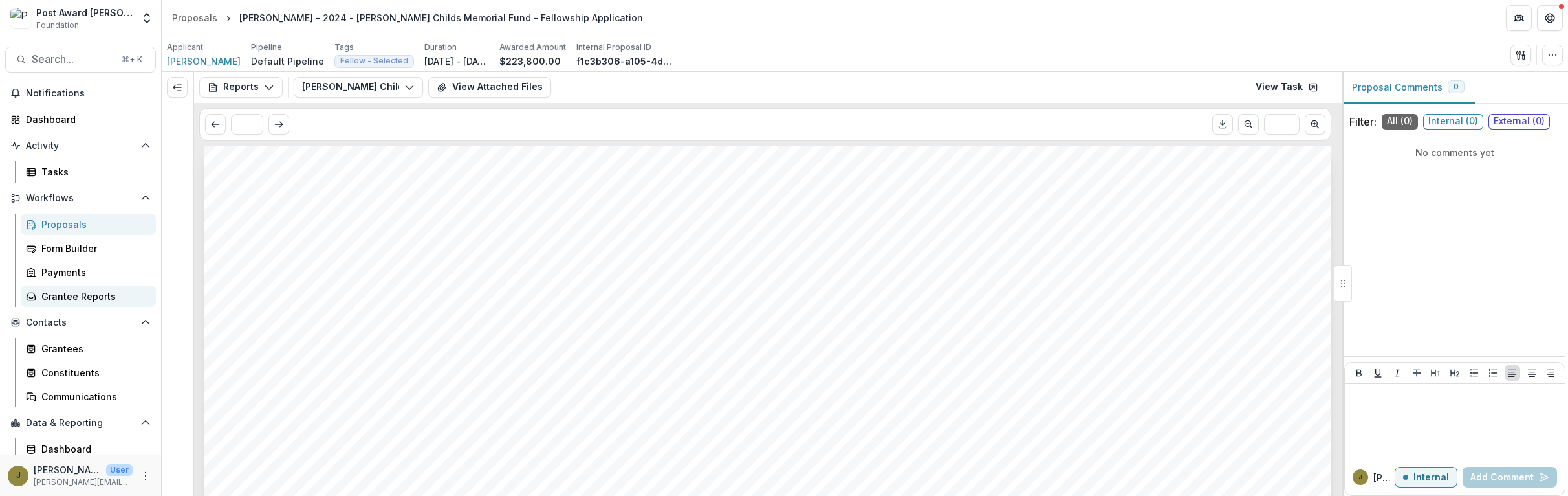
click at [67, 298] on div "Grantee Reports" at bounding box center [93, 296] width 104 height 14
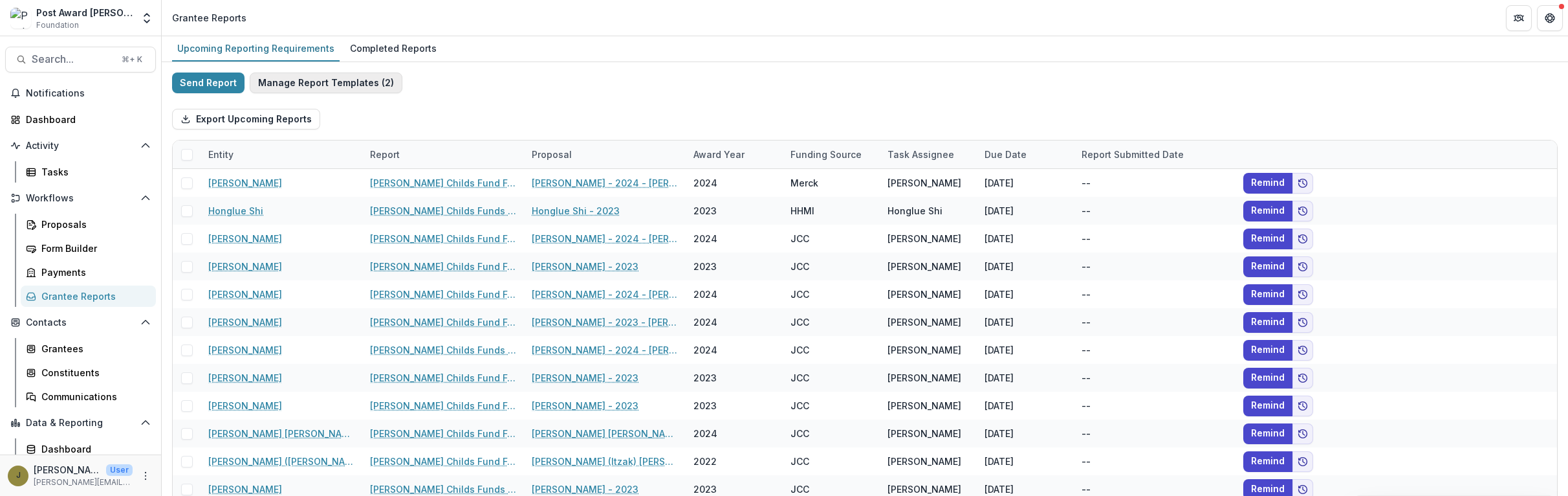
click at [310, 75] on button "Manage Report Templates ( 2 )" at bounding box center [326, 83] width 152 height 21
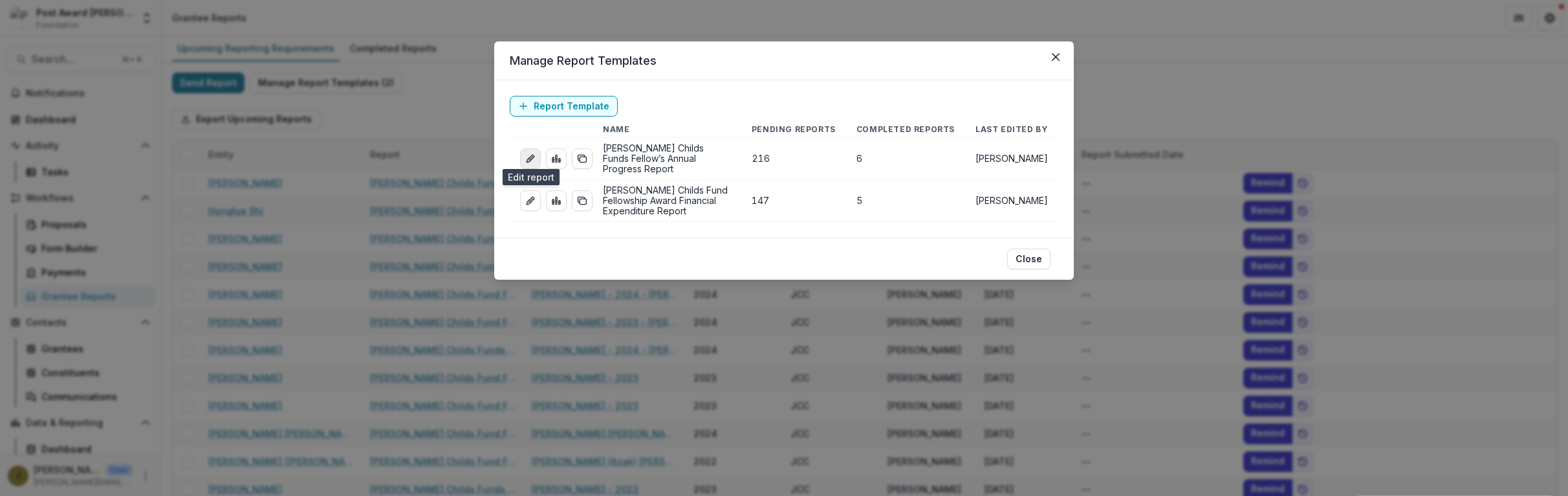
click at [529, 156] on icon "edit-report" at bounding box center [529, 159] width 6 height 6
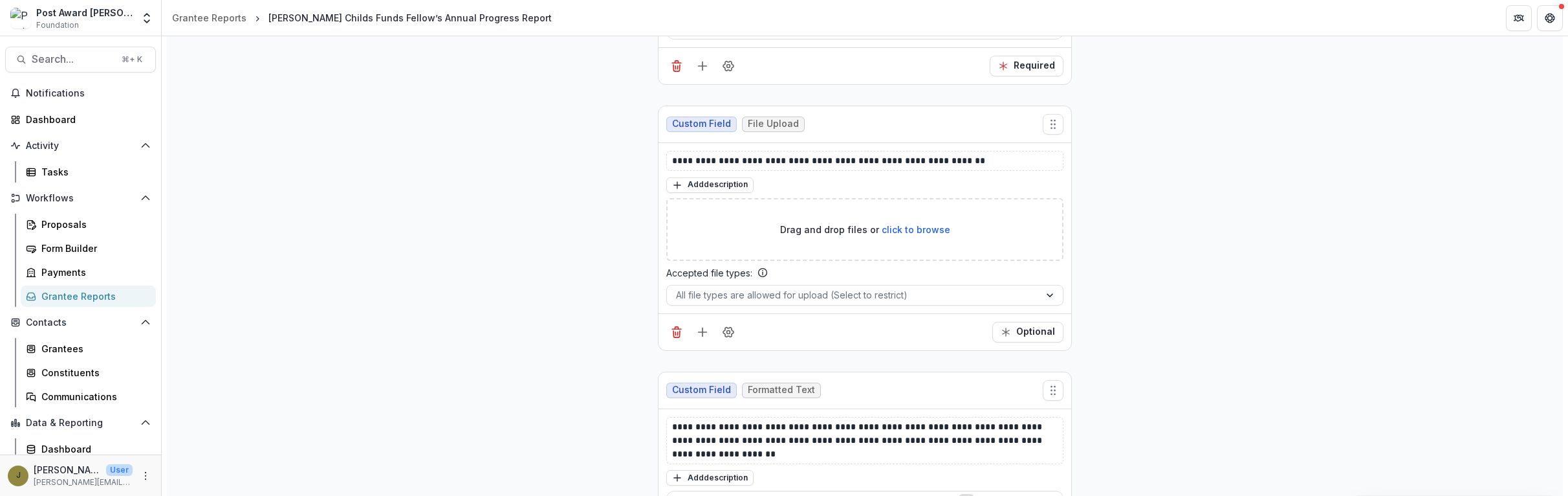
scroll to position [1311, 0]
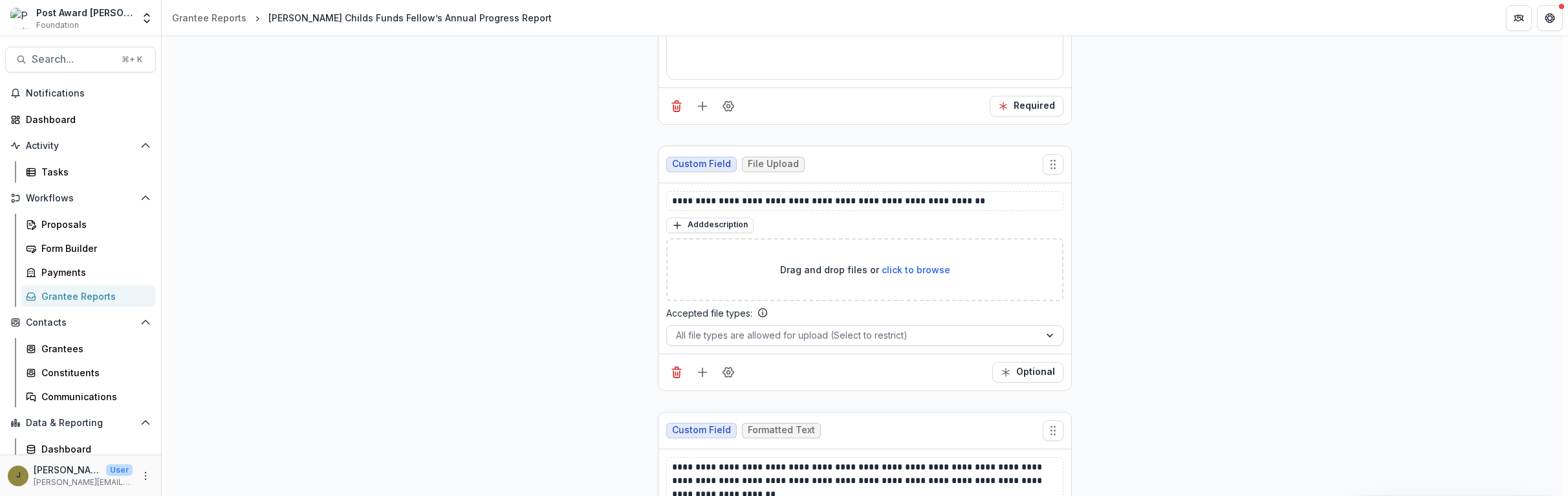
click at [716, 334] on div at bounding box center [854, 335] width 355 height 16
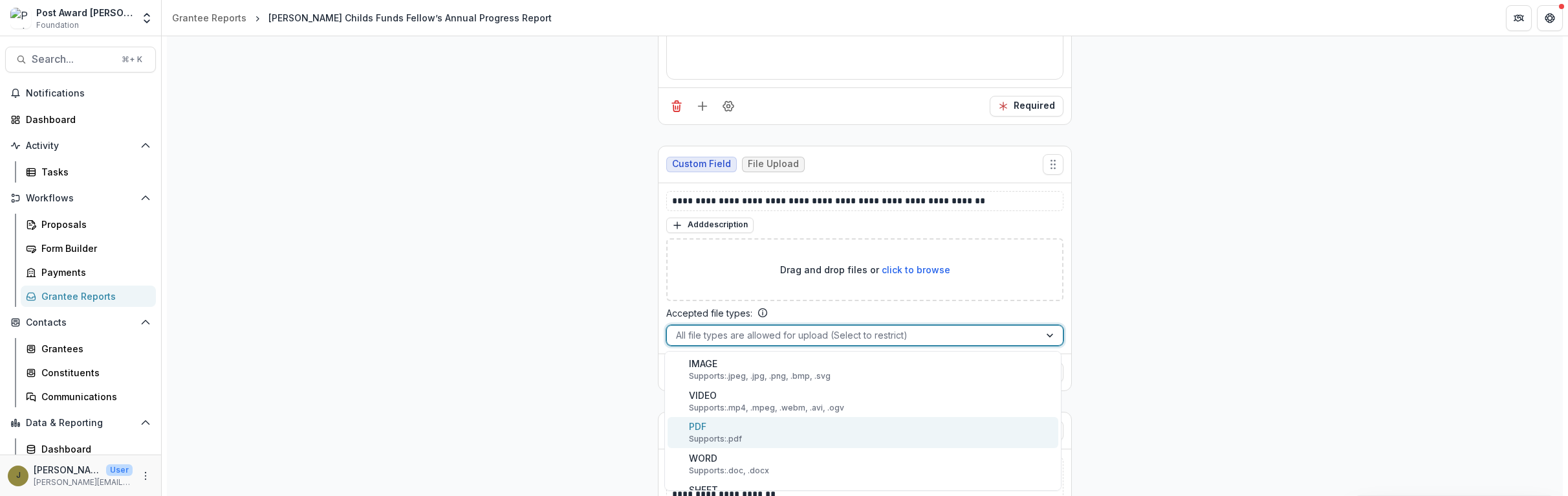
click at [698, 424] on p "PDF" at bounding box center [698, 426] width 18 height 14
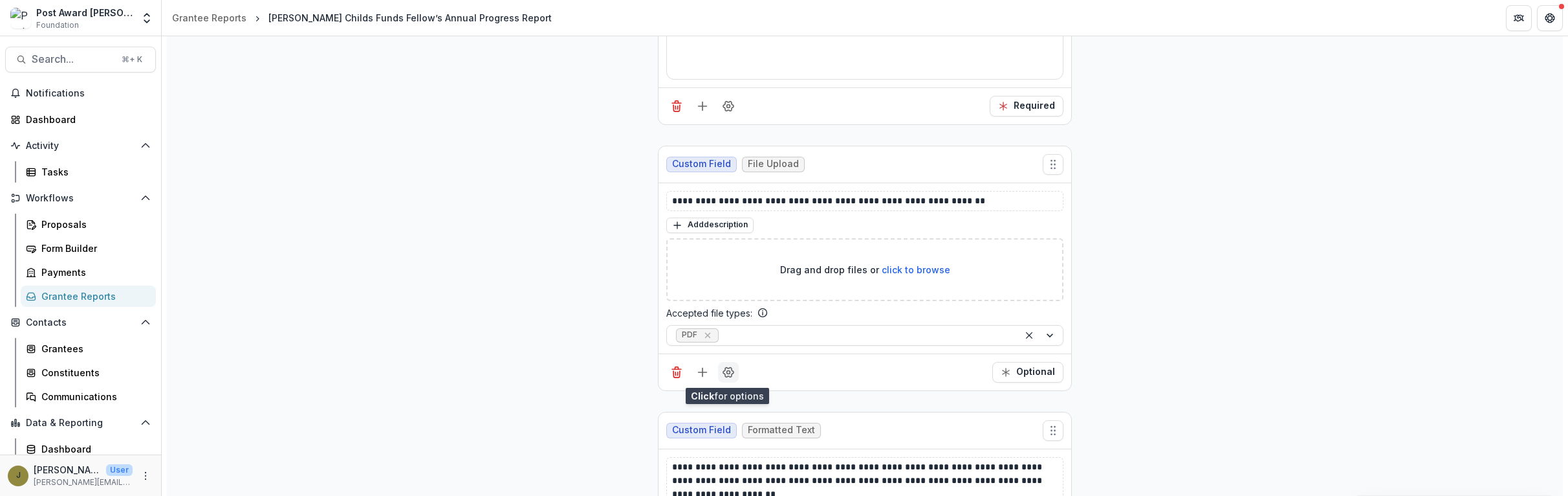
click at [726, 371] on icon "Field Settings" at bounding box center [728, 372] width 13 height 13
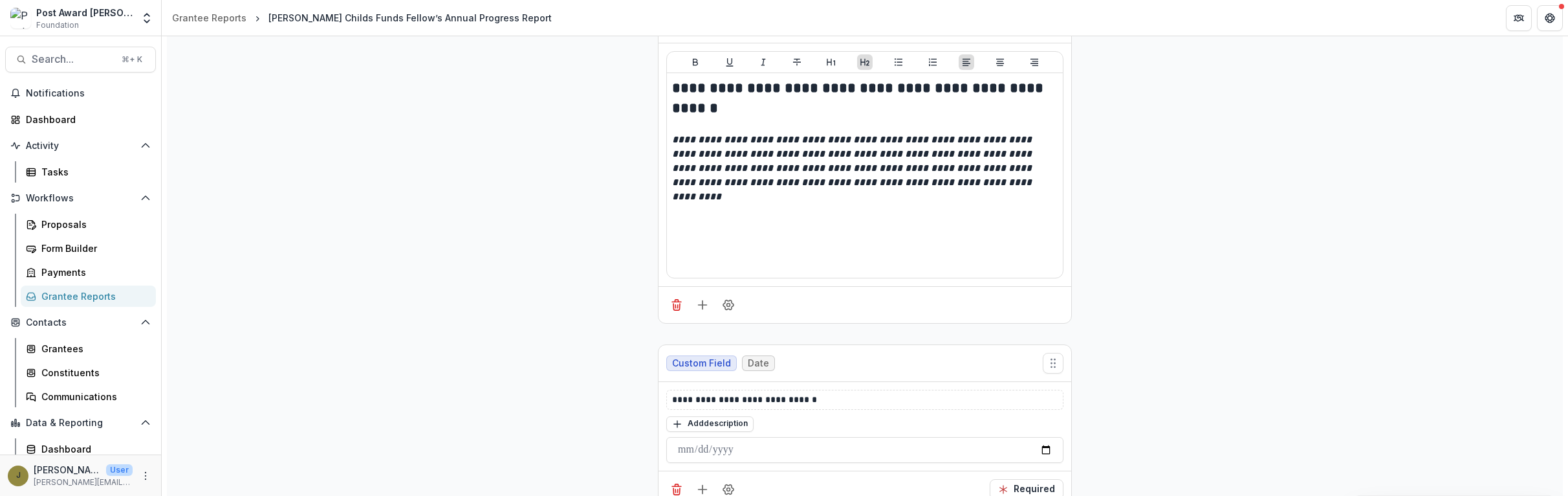
scroll to position [0, 0]
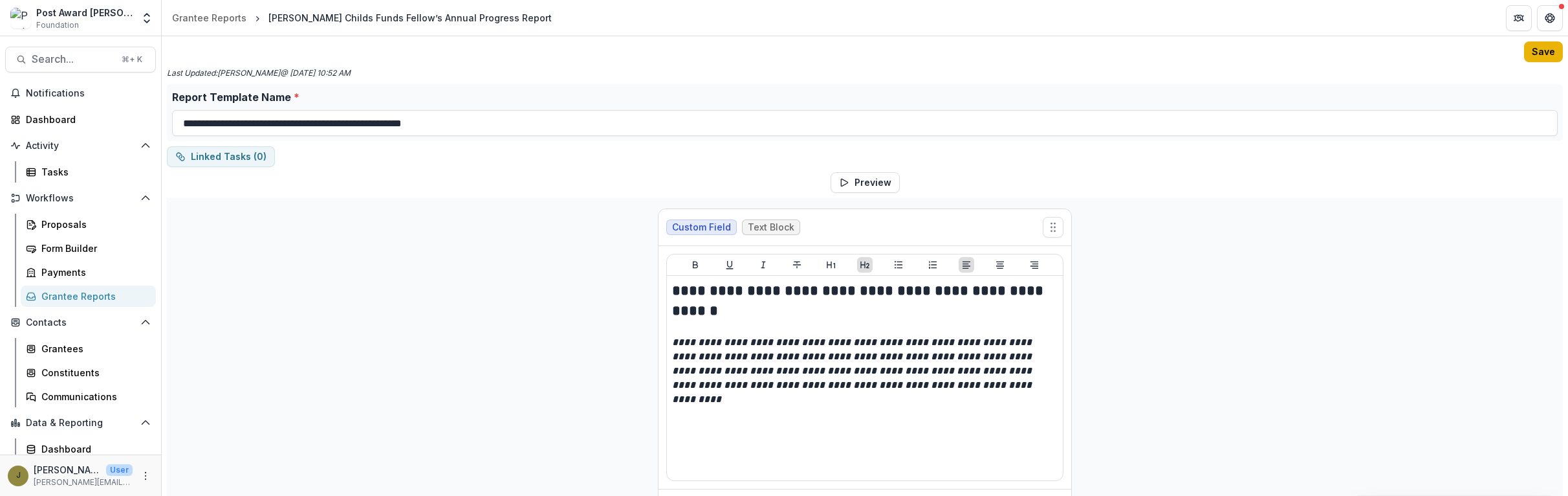
click at [1528, 59] on button "Save" at bounding box center [1544, 52] width 39 height 21
click at [45, 297] on div "Grantee Reports" at bounding box center [93, 296] width 104 height 14
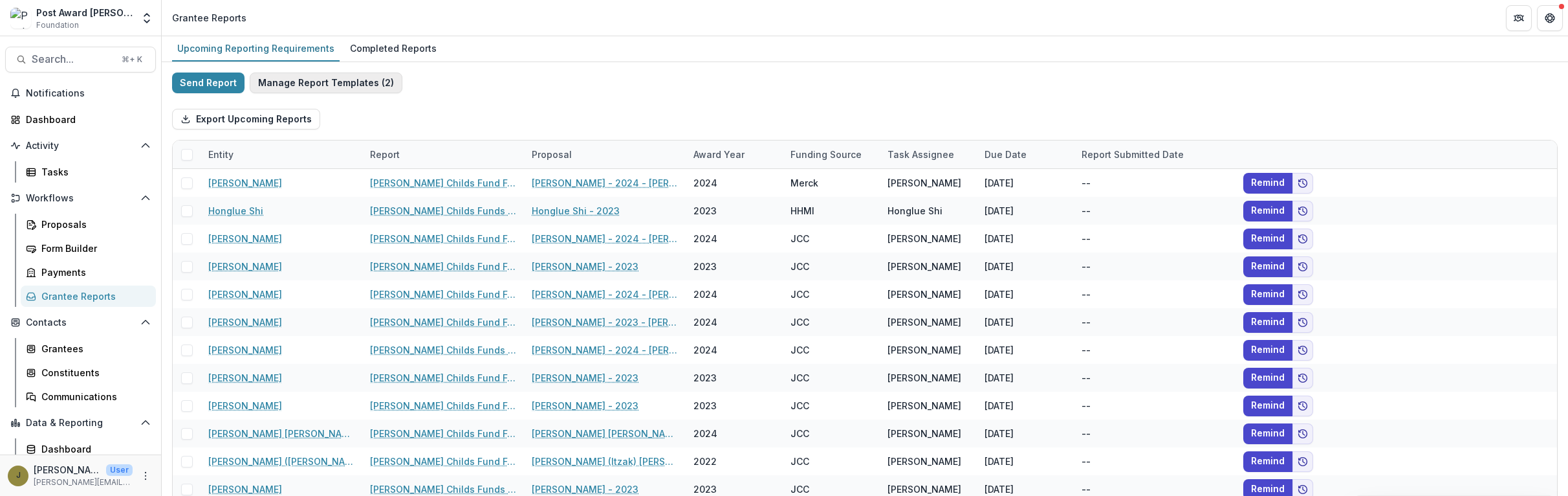
click at [364, 82] on button "Manage Report Templates ( 2 )" at bounding box center [326, 83] width 152 height 21
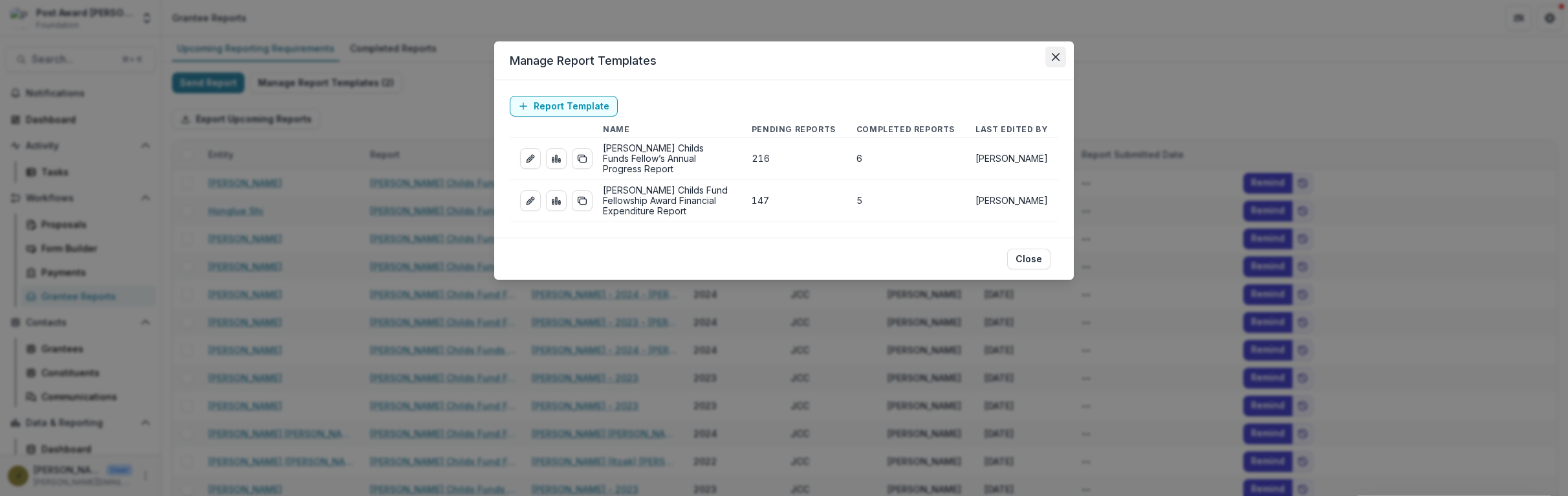
click at [1054, 55] on icon "Close" at bounding box center [1056, 57] width 8 height 8
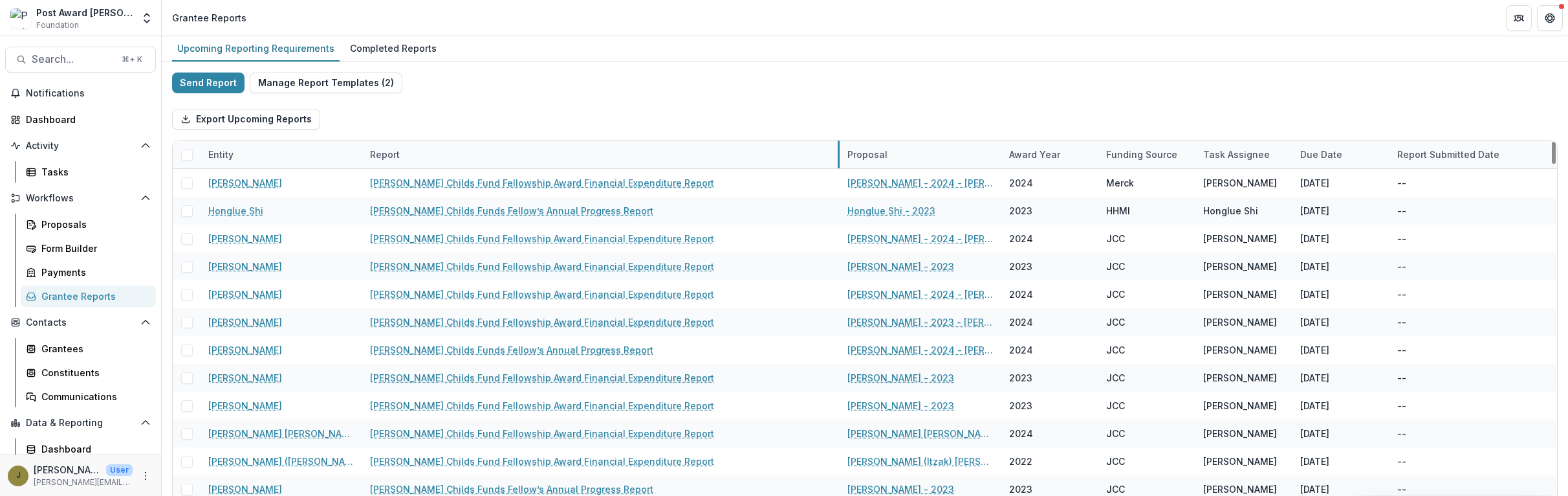
drag, startPoint x: 522, startPoint y: 155, endPoint x: 838, endPoint y: 154, distance: 316.0
click at [374, 153] on div "Report" at bounding box center [385, 154] width 45 height 14
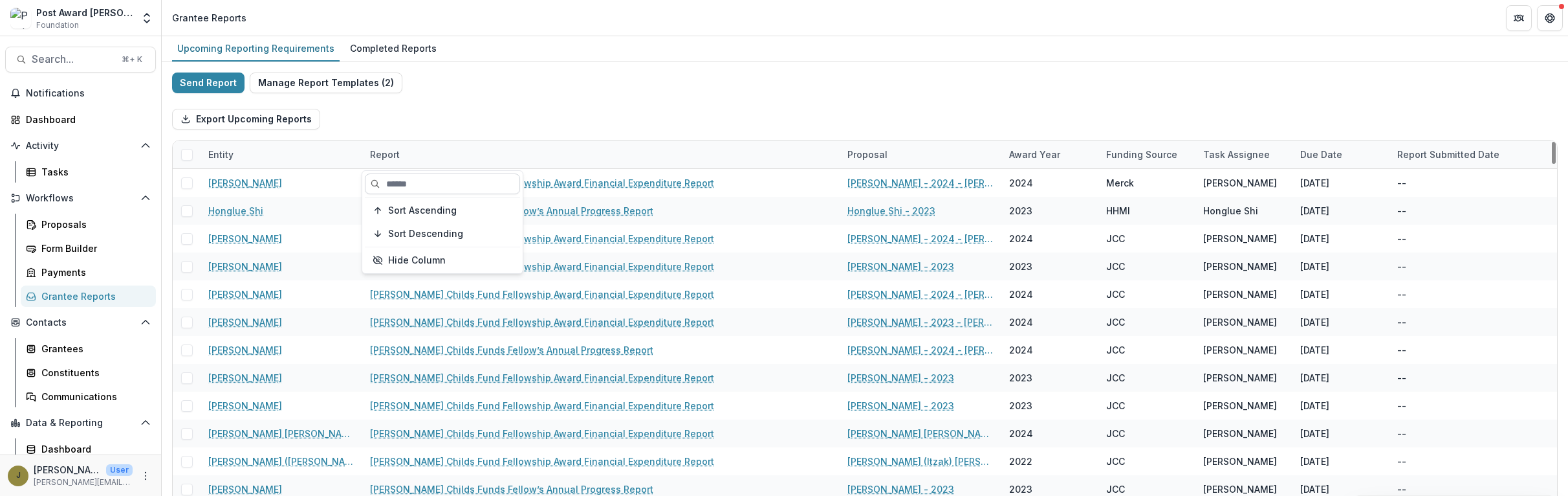
click at [396, 182] on input at bounding box center [442, 184] width 156 height 21
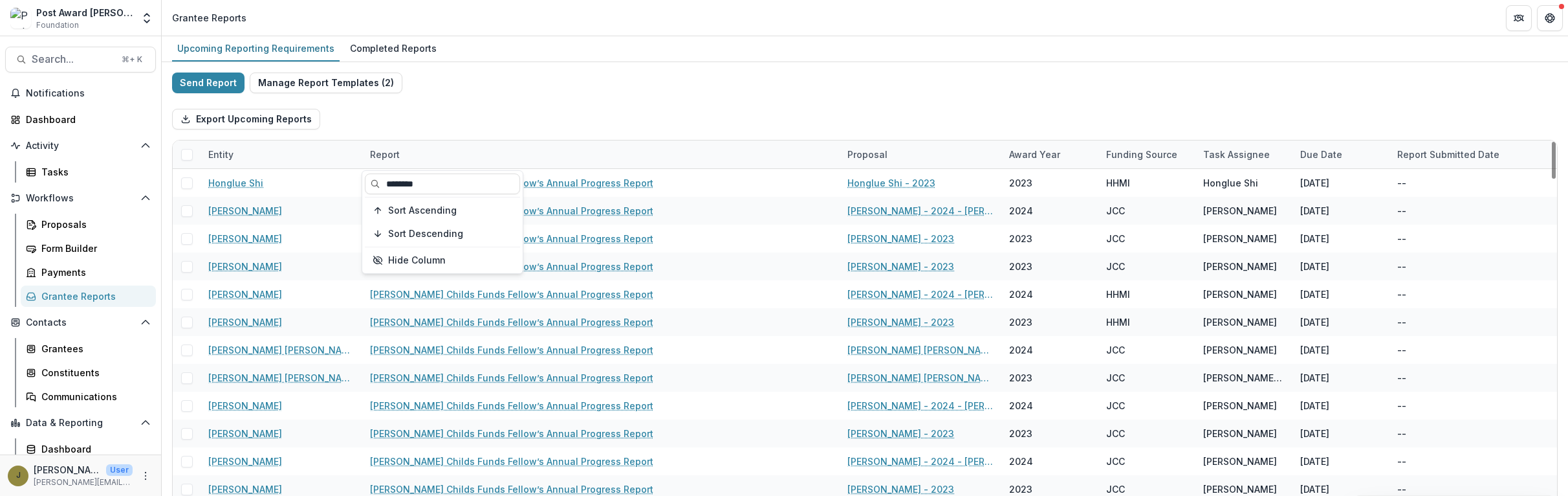
type input "********"
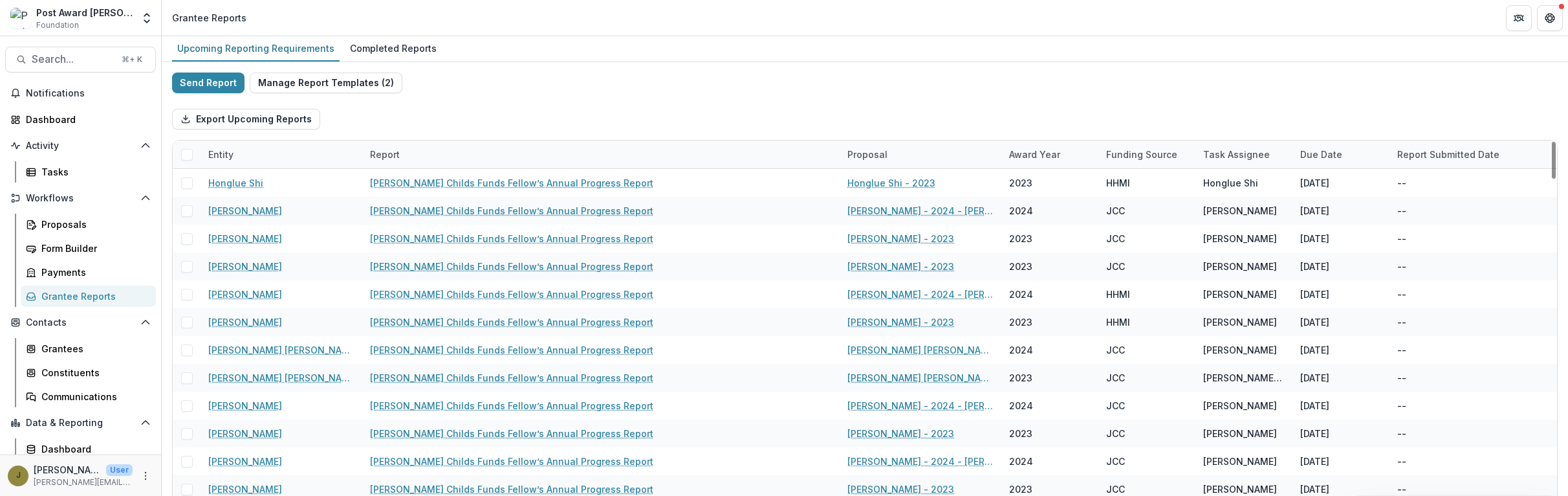
click at [187, 157] on span at bounding box center [187, 155] width 11 height 11
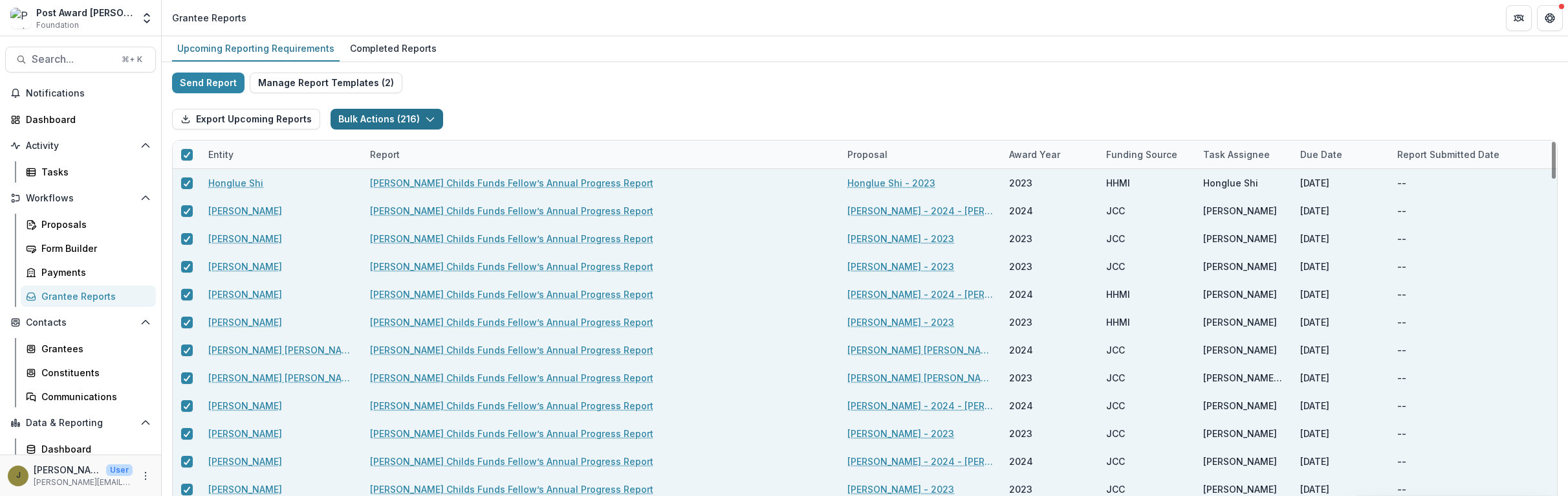
click at [383, 122] on button "Bulk Actions ( 216 )" at bounding box center [386, 119] width 113 height 21
click at [373, 144] on button "Bulk Task Report Update ( 216 )" at bounding box center [416, 148] width 173 height 21
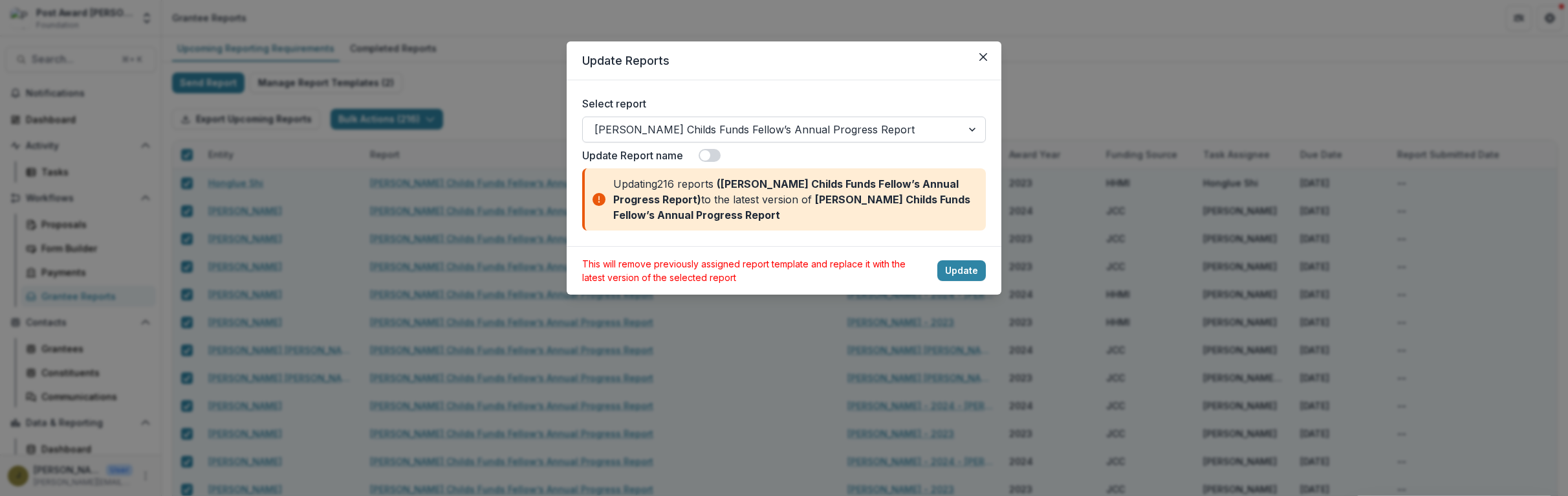
click at [878, 130] on div at bounding box center [772, 130] width 356 height 18
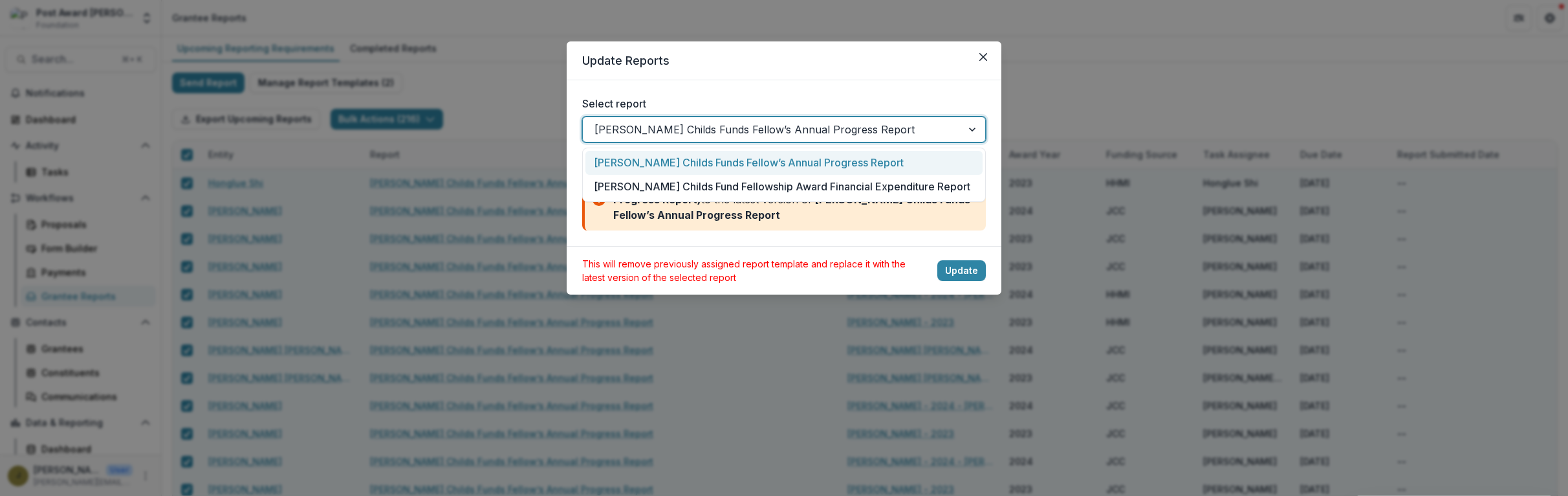
click at [872, 156] on div "[PERSON_NAME] Childs Funds Fellow’s Annual Progress Report" at bounding box center [784, 163] width 397 height 24
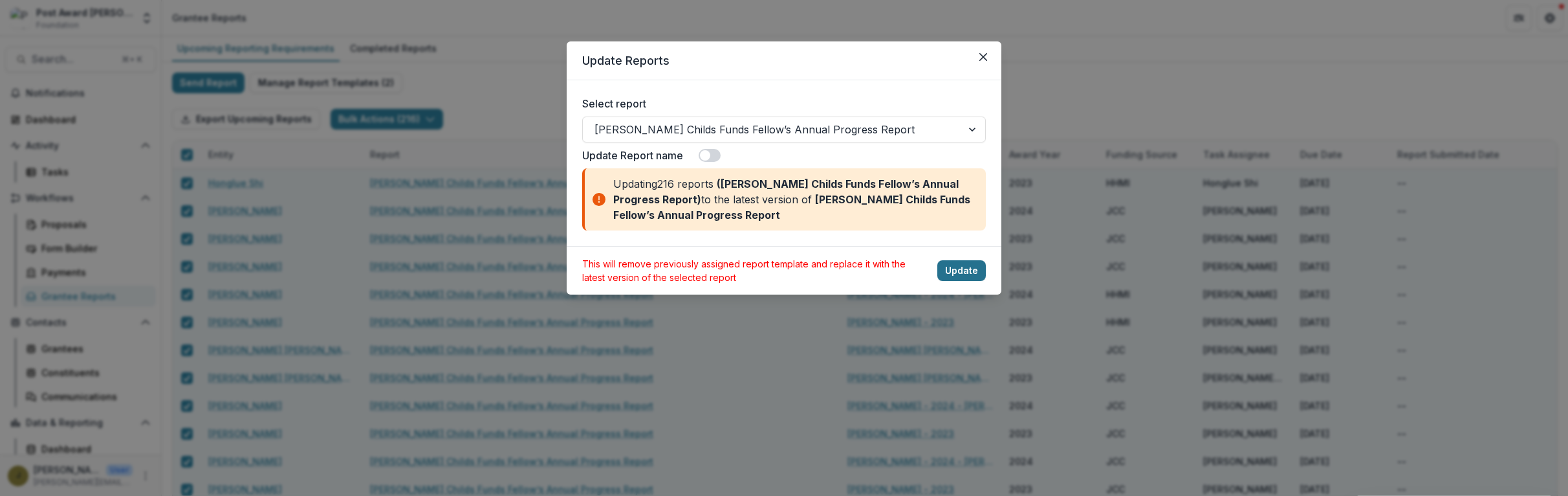
click at [950, 269] on button "Update" at bounding box center [961, 271] width 49 height 21
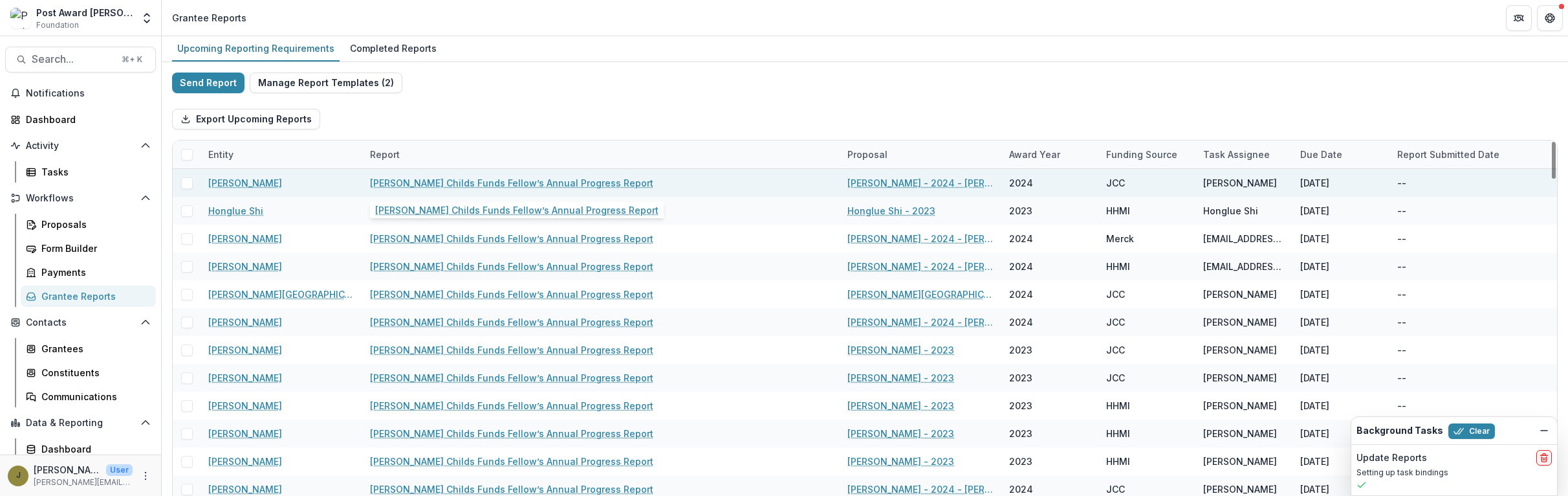
click at [552, 185] on link "[PERSON_NAME] Childs Funds Fellow’s Annual Progress Report" at bounding box center [512, 182] width 283 height 14
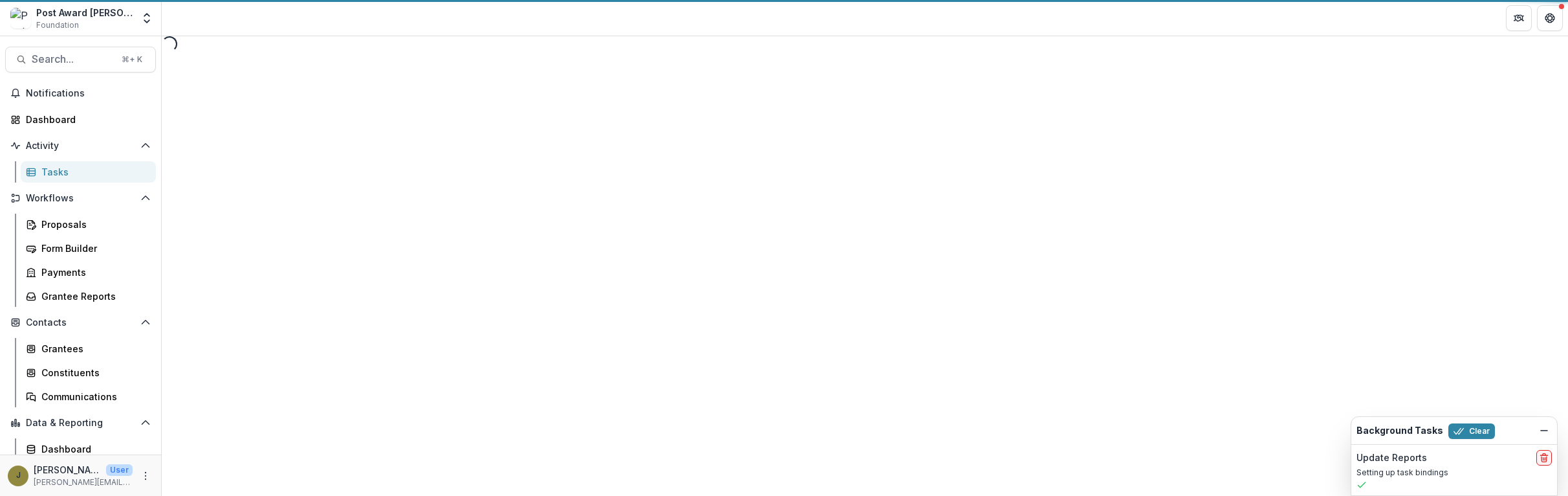
select select "********"
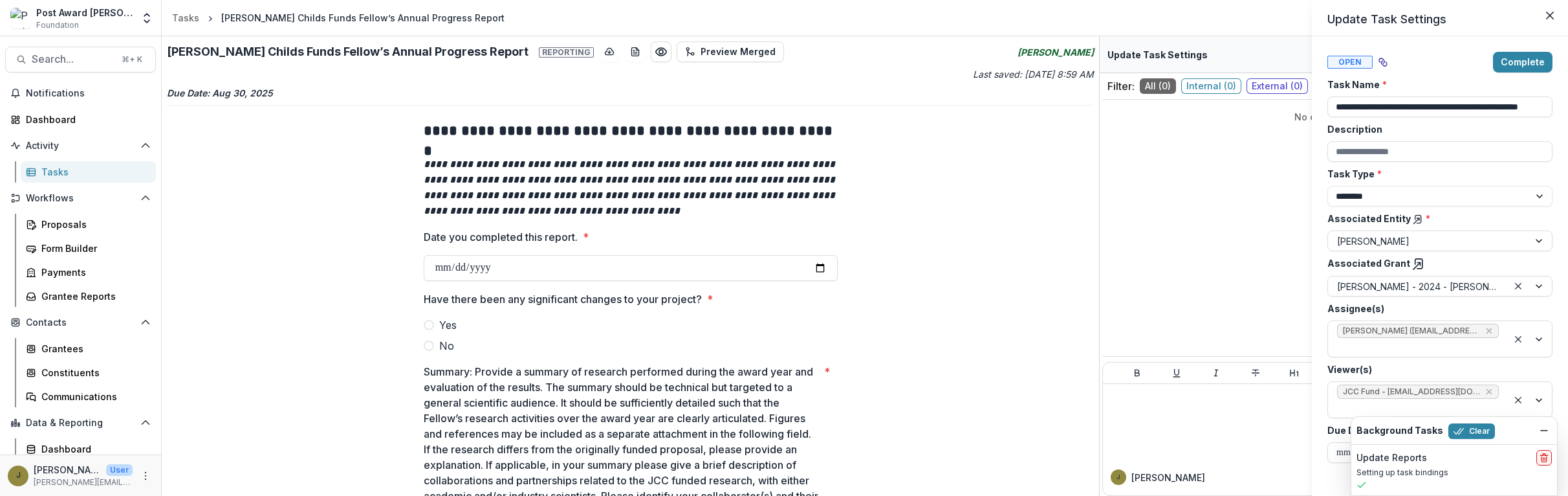
click at [377, 284] on div "**********" at bounding box center [784, 248] width 1568 height 496
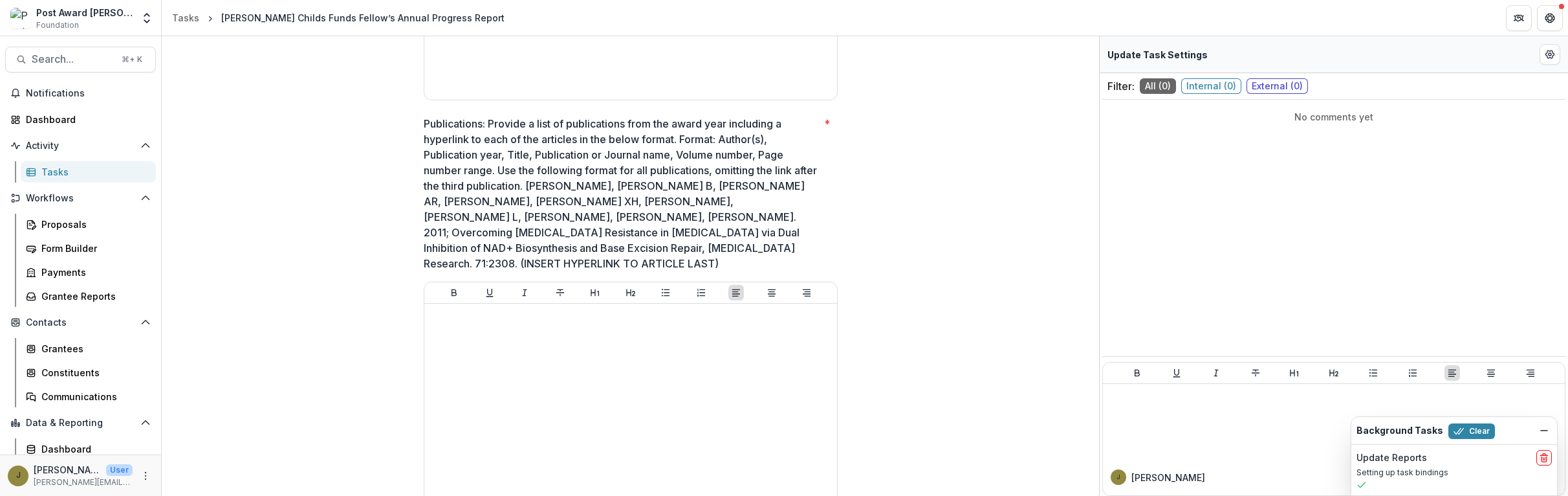
scroll to position [1628, 0]
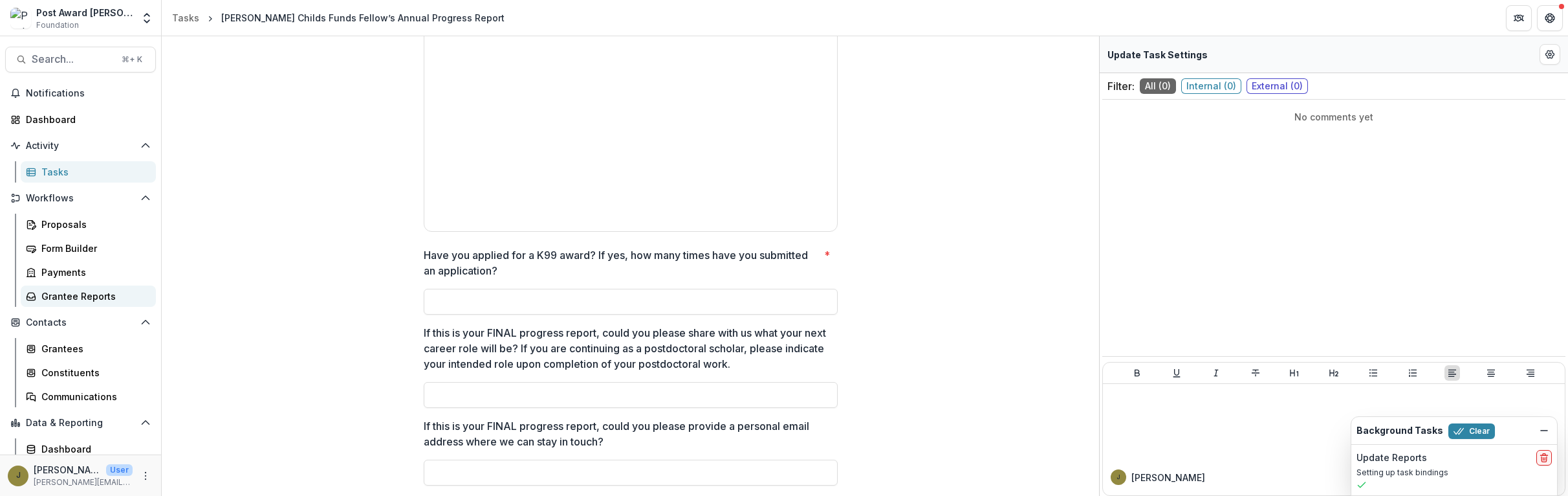
click at [72, 301] on div "Grantee Reports" at bounding box center [93, 296] width 104 height 14
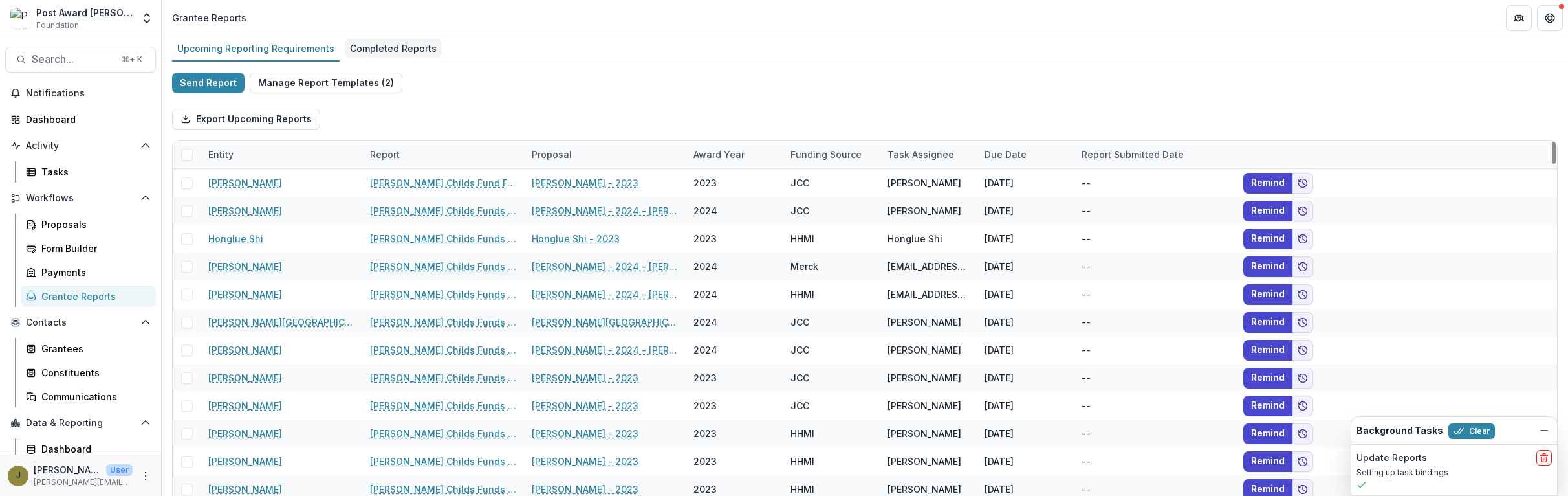
click at [409, 58] on link "Completed Reports" at bounding box center [394, 49] width 97 height 25
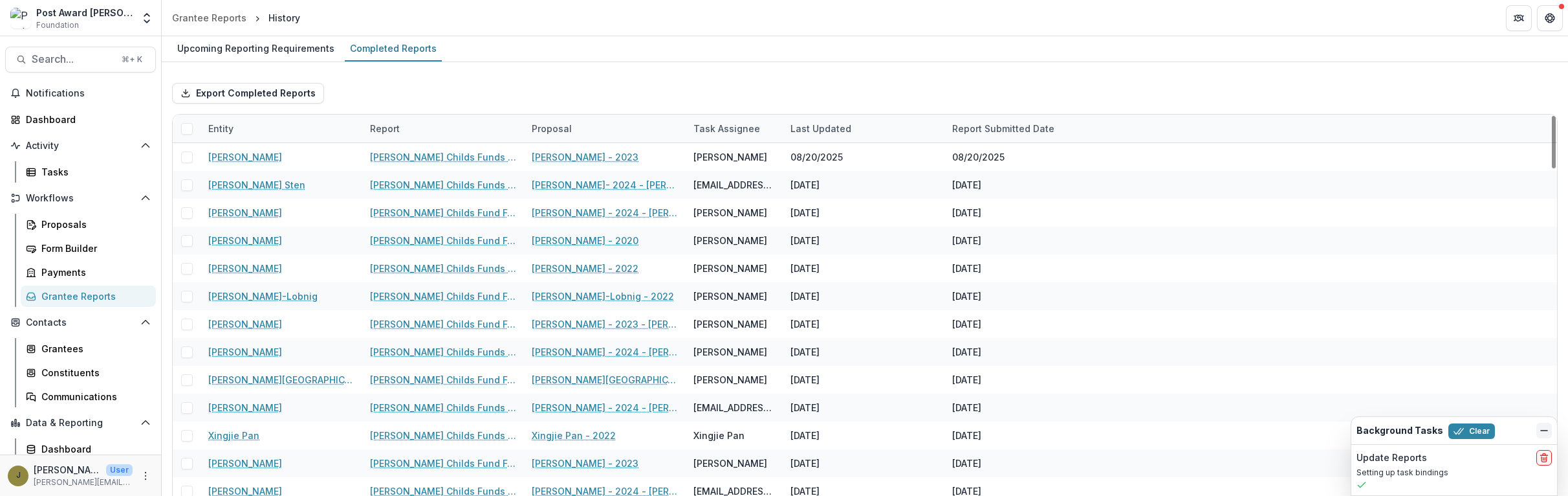
click at [1539, 430] on icon "Dismiss" at bounding box center [1544, 430] width 11 height 11
